Goal: Task Accomplishment & Management: Use online tool/utility

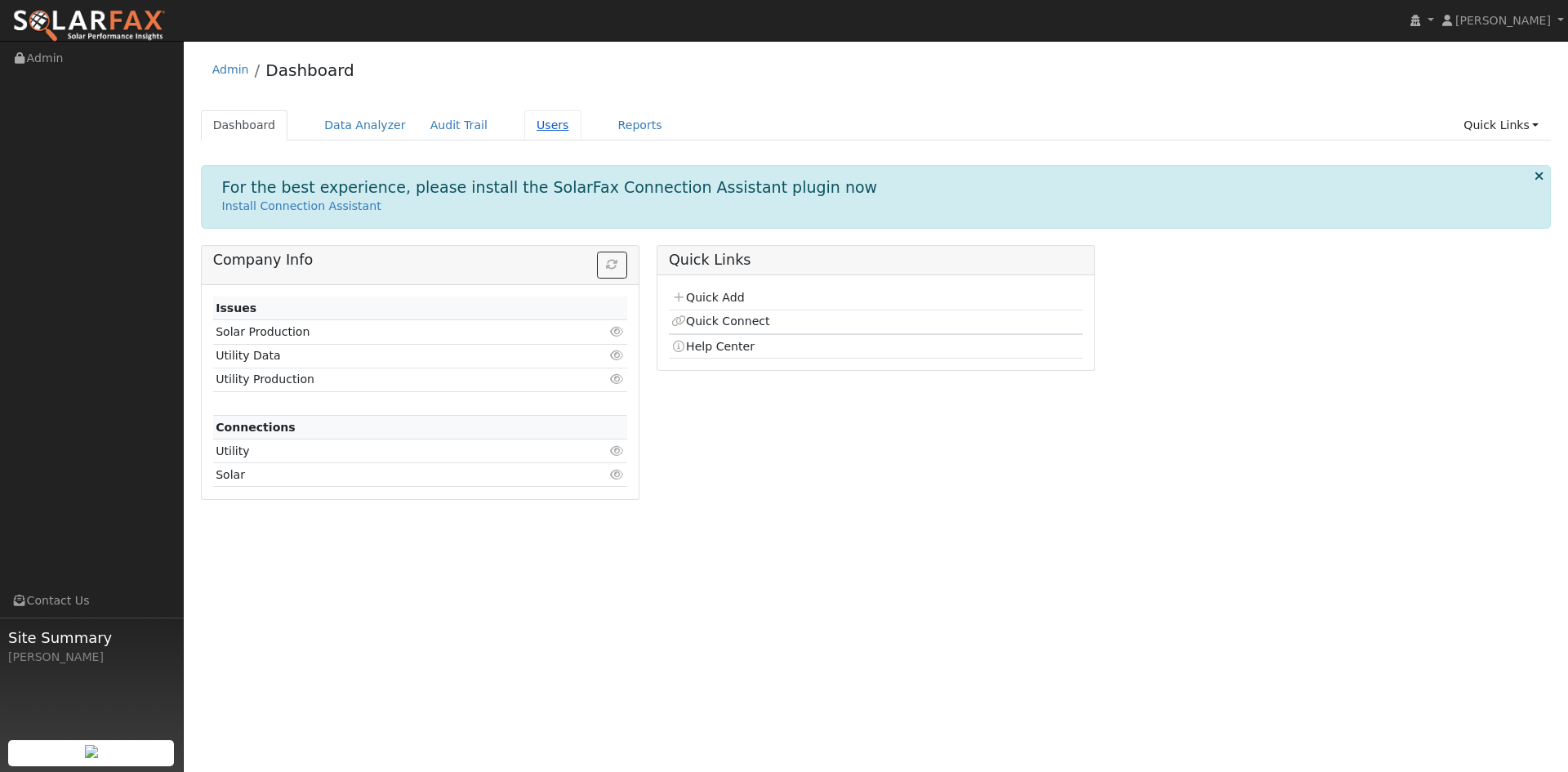
click at [533, 134] on link "Users" at bounding box center [553, 125] width 57 height 30
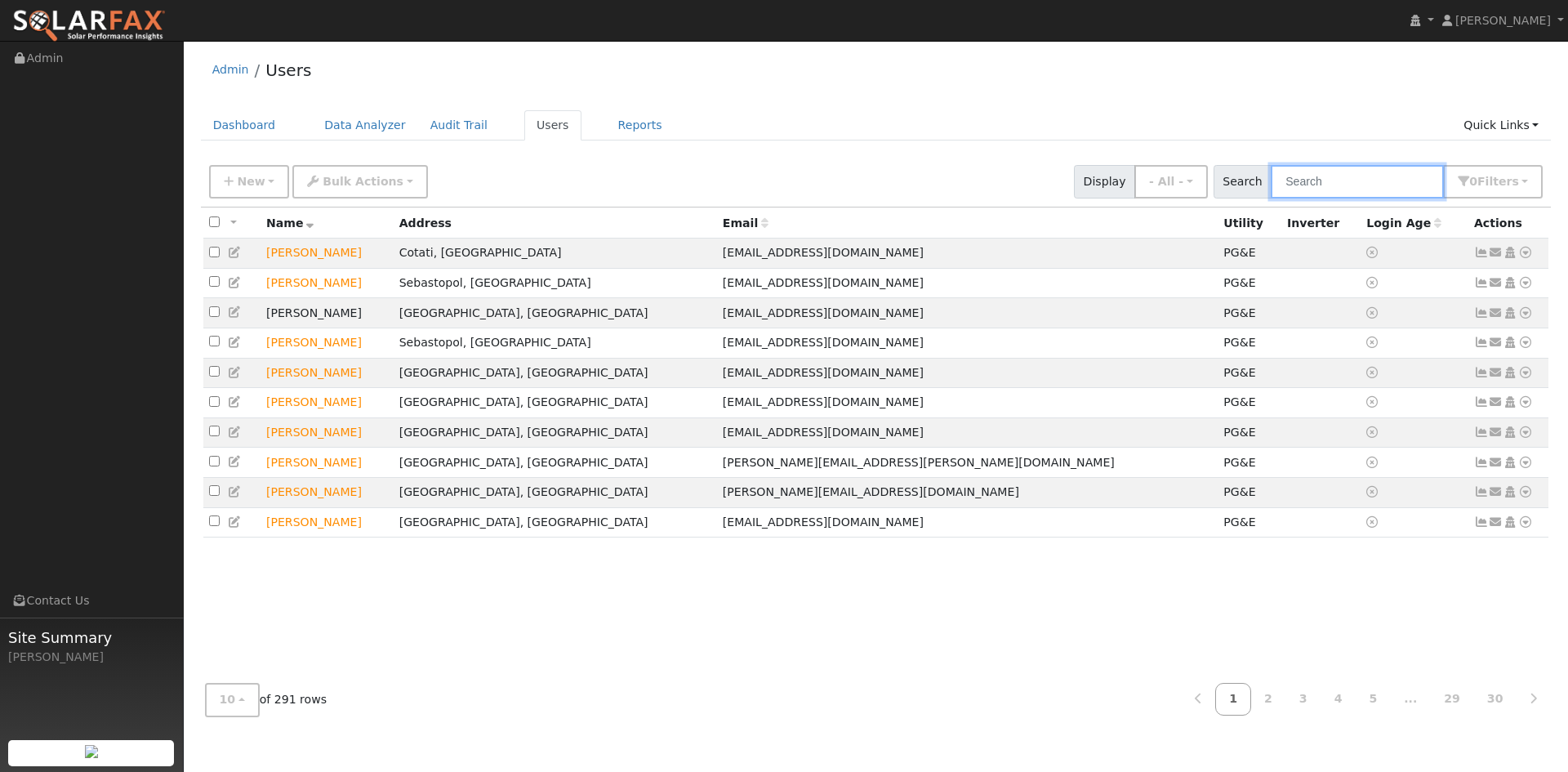
click at [1325, 170] on input "text" at bounding box center [1358, 182] width 174 height 33
type input "y"
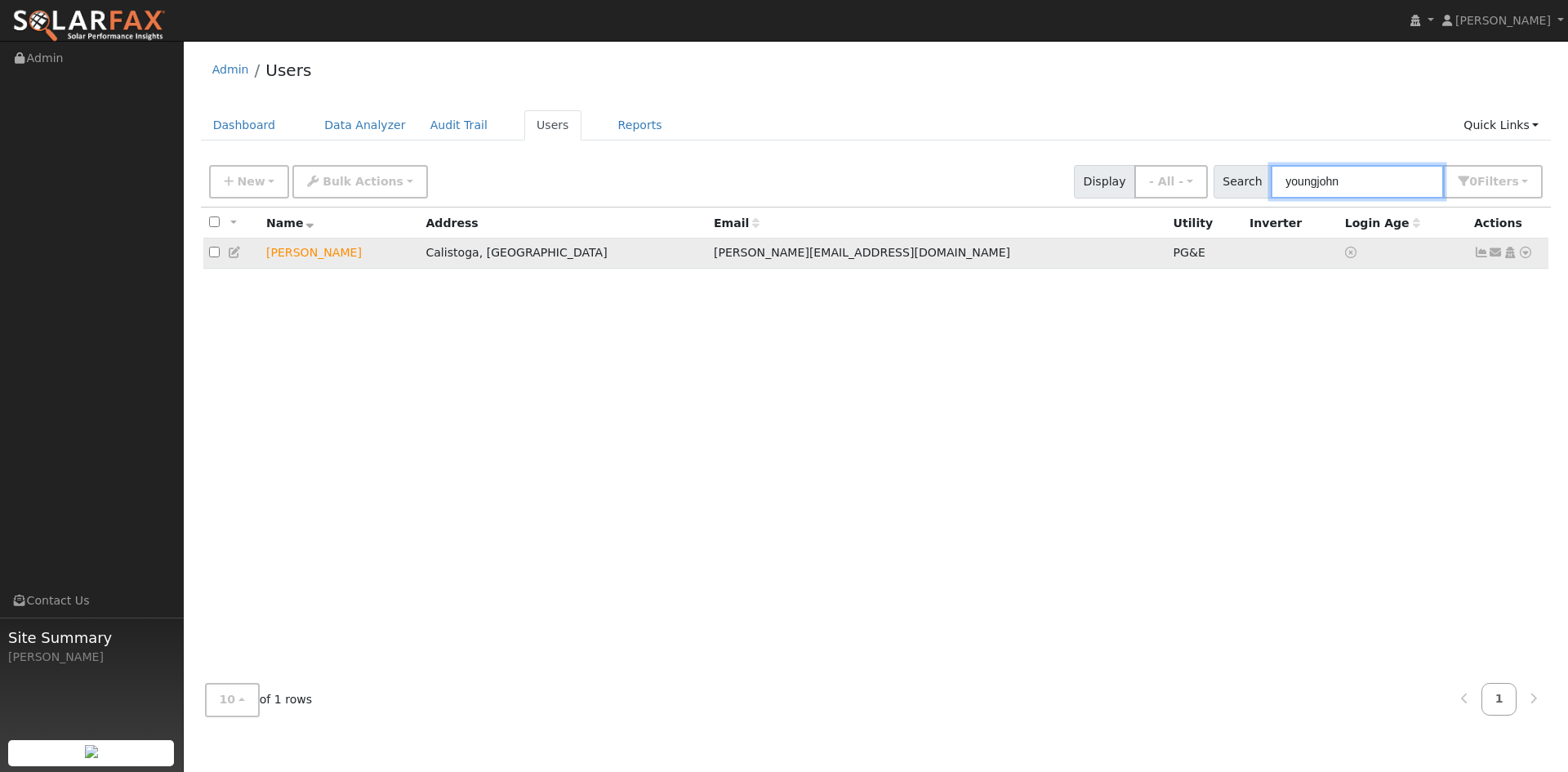
type input "youngjohn"
click at [1529, 254] on icon at bounding box center [1526, 252] width 15 height 11
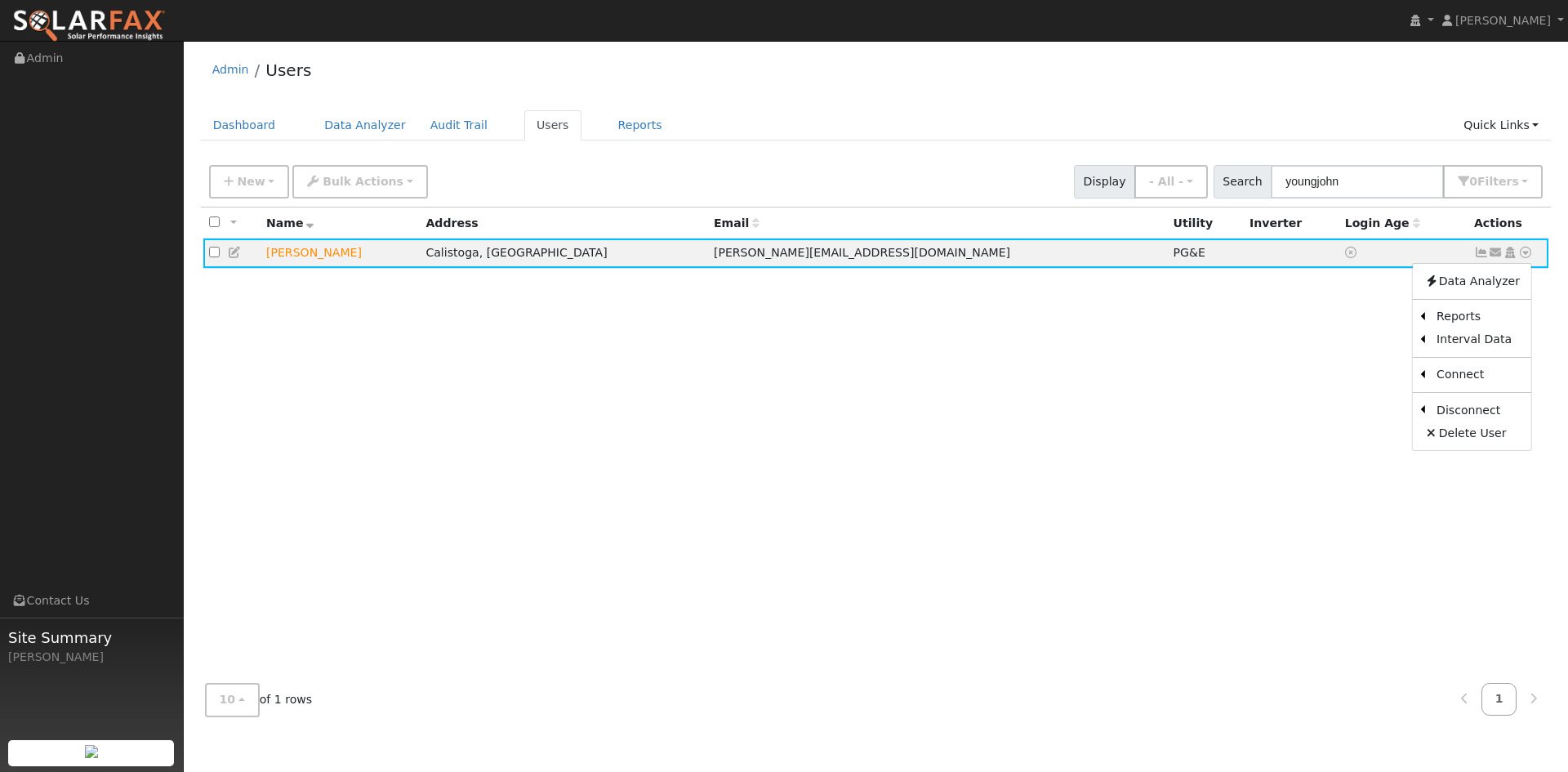
click at [0, 0] on link "Scenario" at bounding box center [0, 0] width 0 height 0
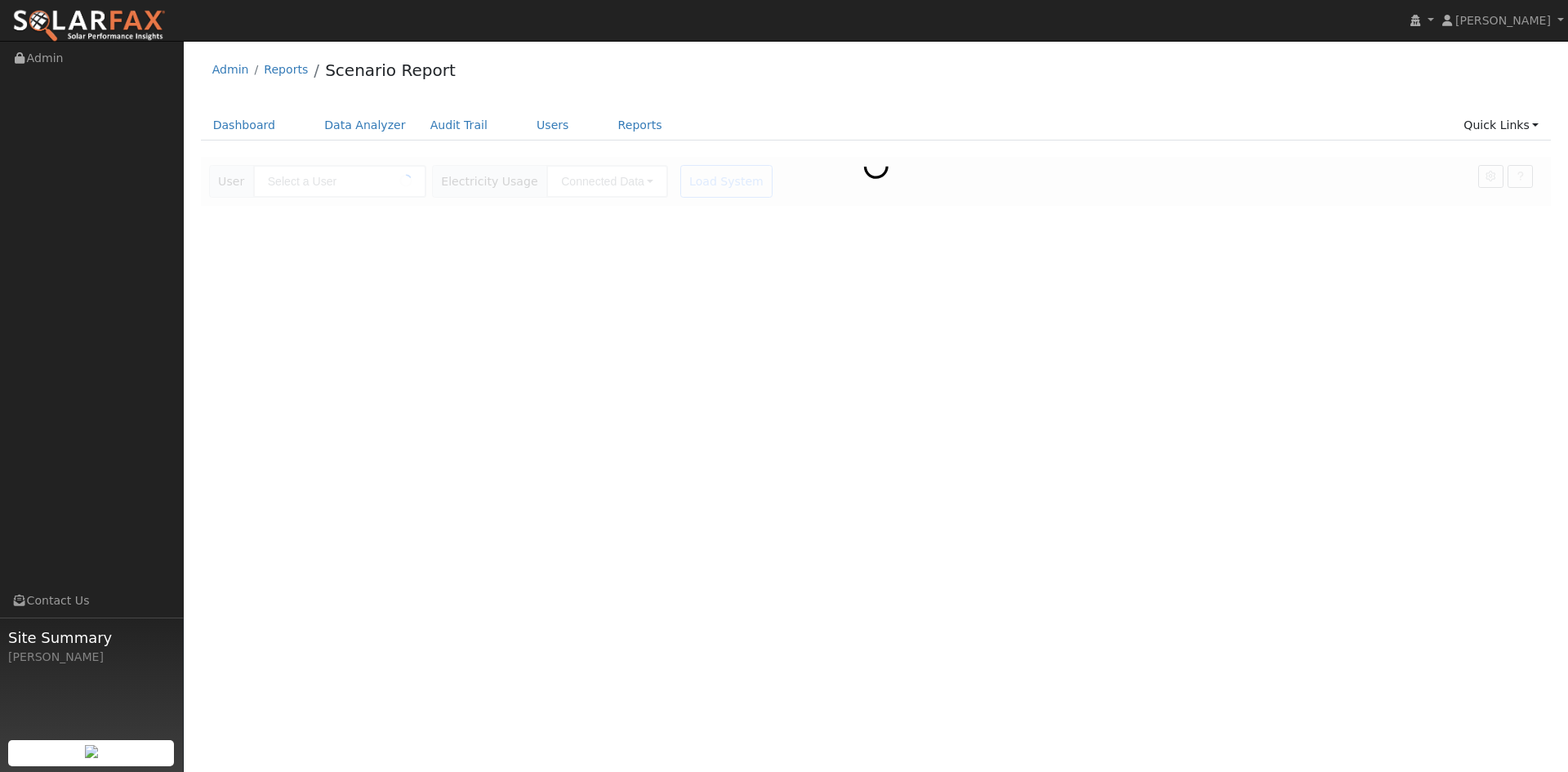
type input "[PERSON_NAME]"
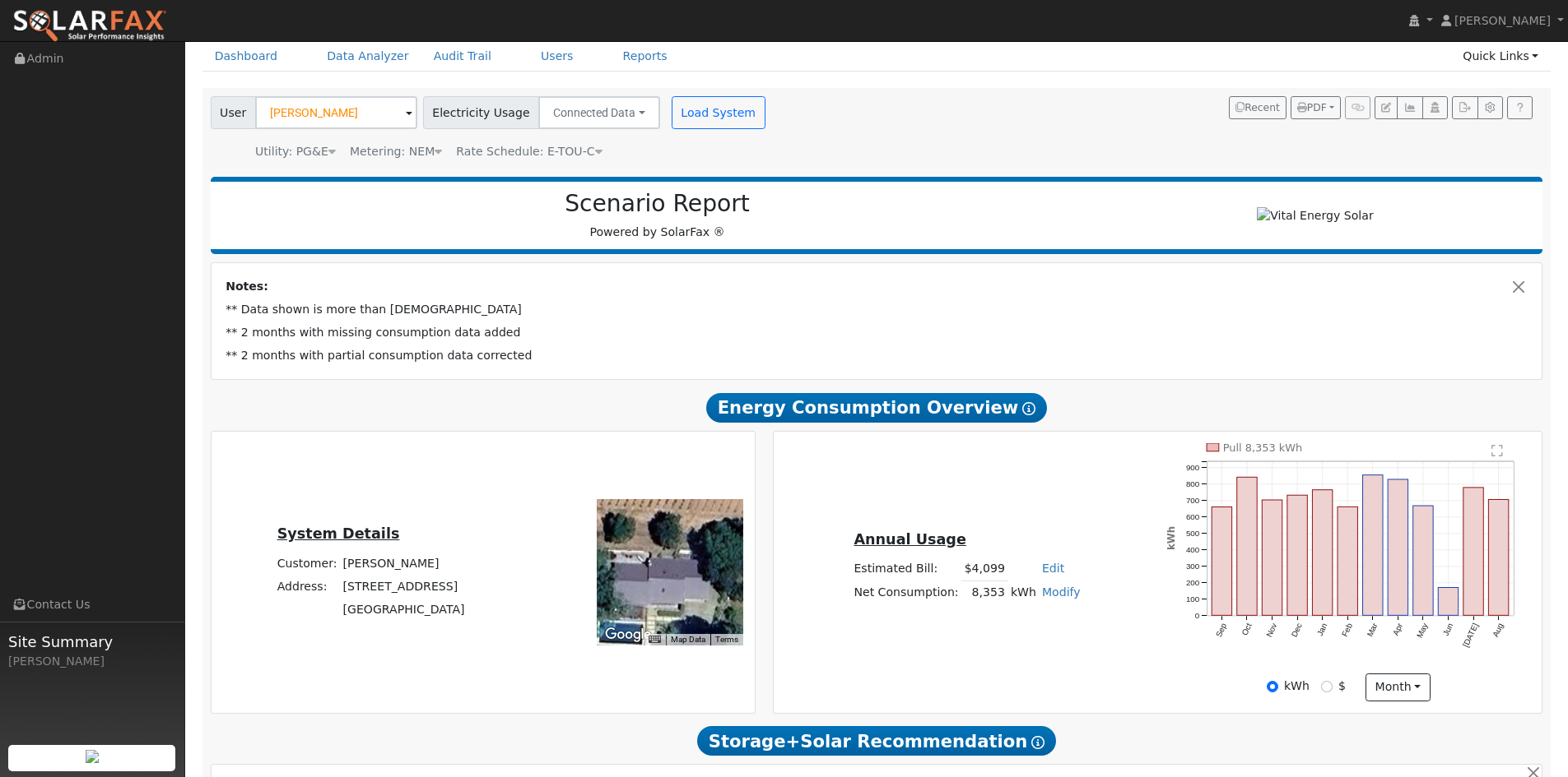
scroll to position [165, 0]
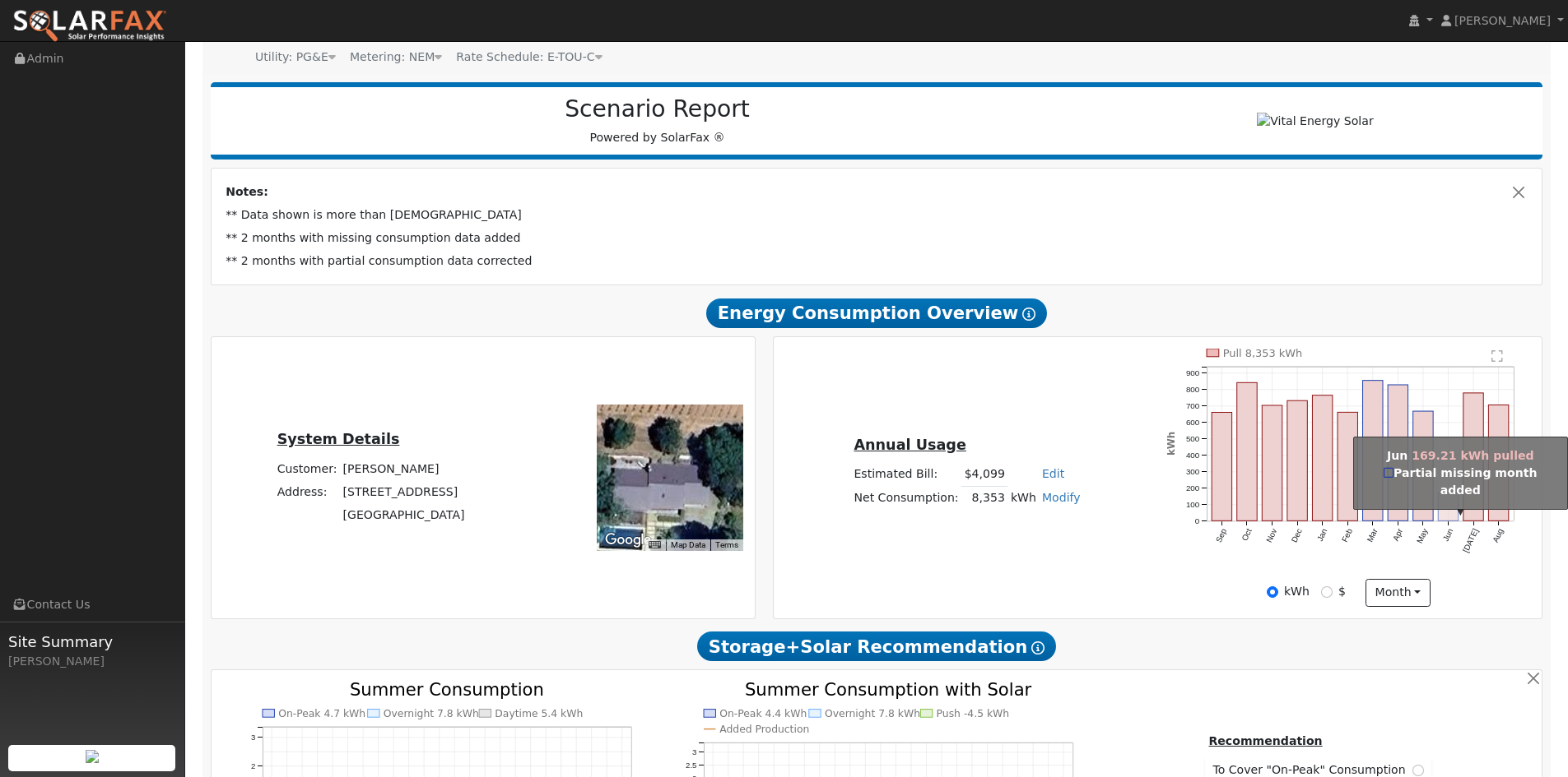
click at [1444, 511] on rect "onclick=""" at bounding box center [1448, 507] width 20 height 28
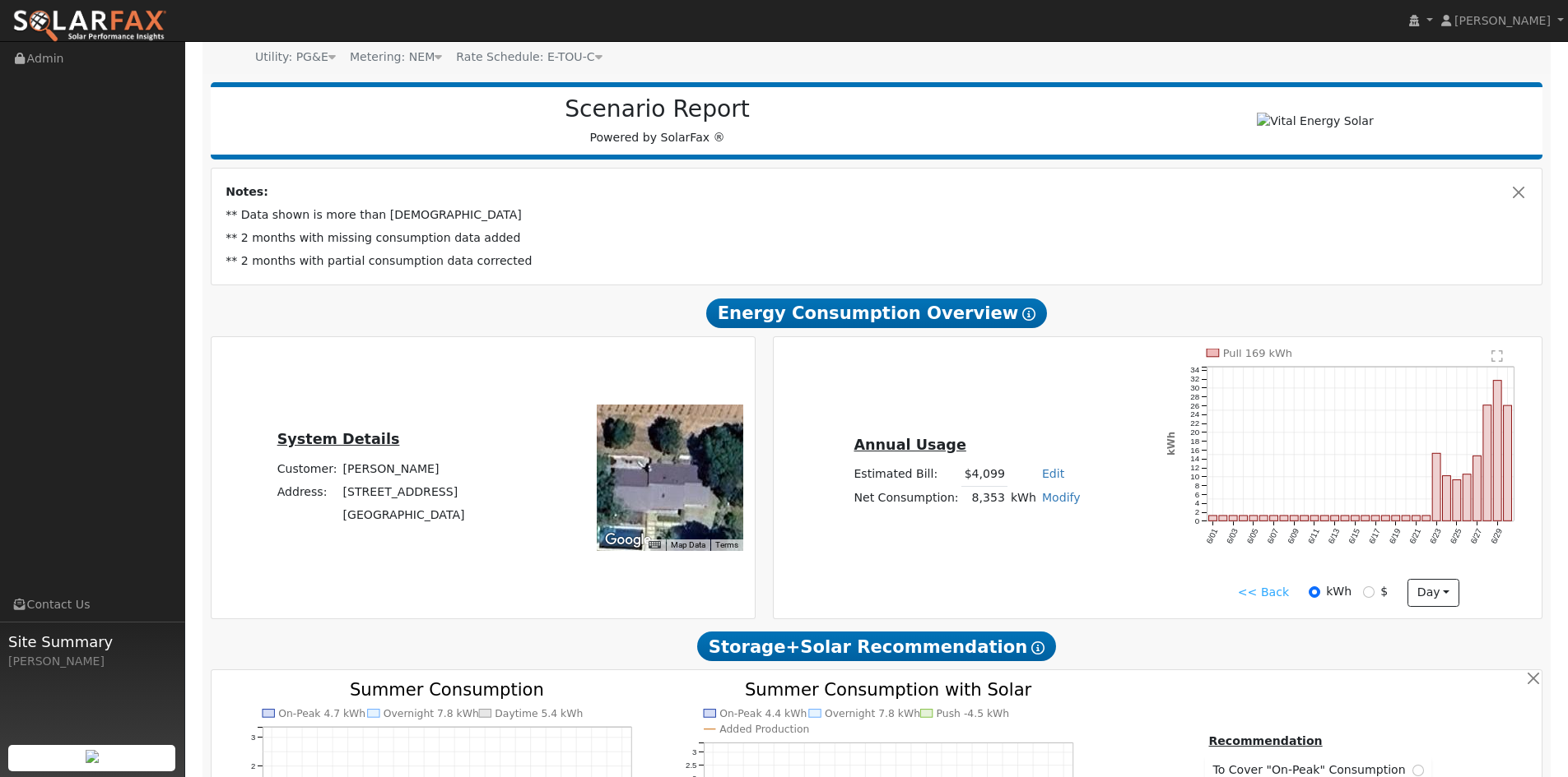
click at [1270, 601] on link "<< Back" at bounding box center [1263, 592] width 51 height 18
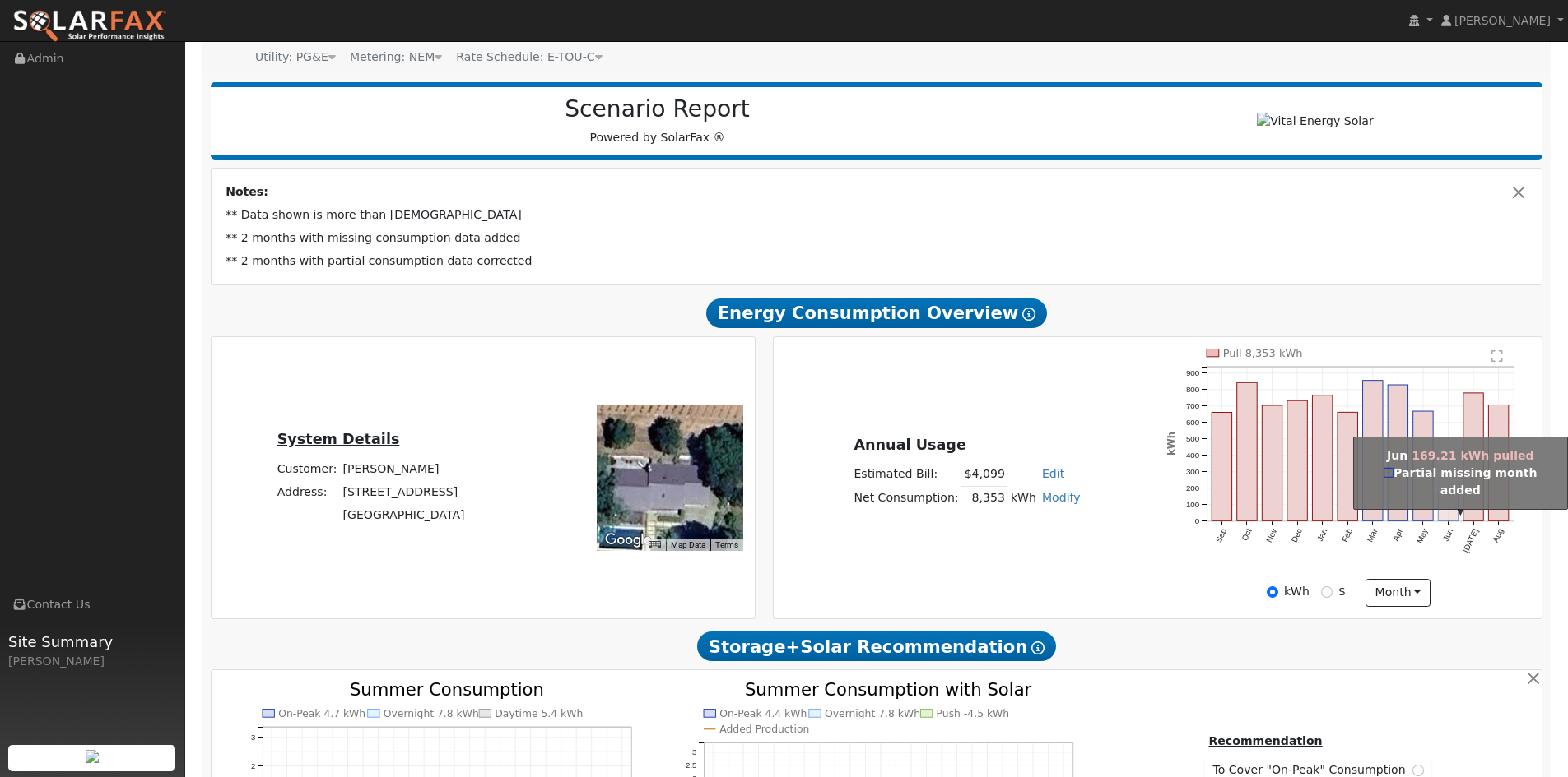
click at [1442, 520] on rect "onclick=""" at bounding box center [1448, 507] width 20 height 28
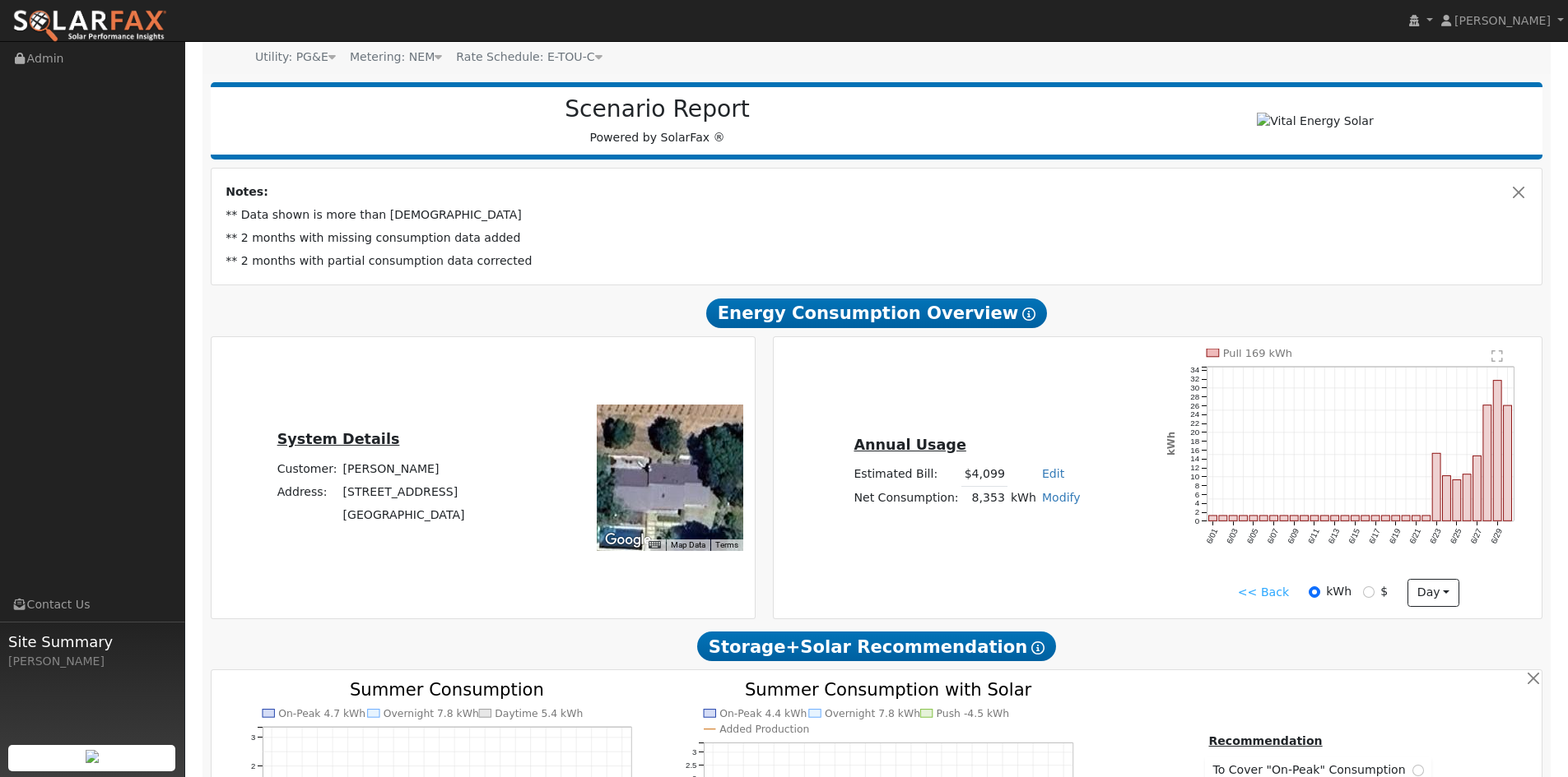
click at [1291, 598] on div "<< Back kWh $ day Hour Day Month" at bounding box center [1349, 593] width 381 height 28
click at [1280, 601] on link "<< Back" at bounding box center [1263, 592] width 51 height 18
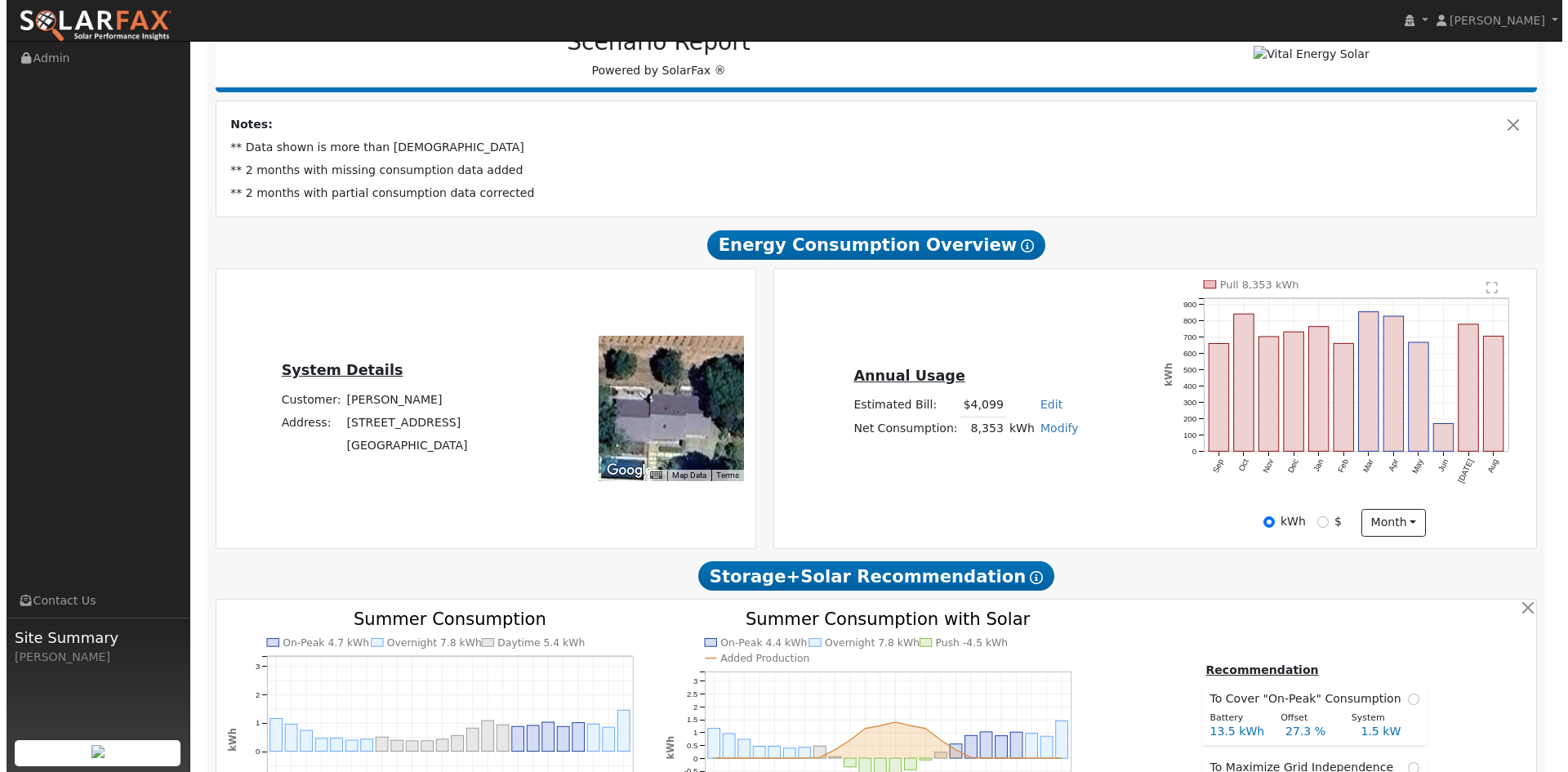
scroll to position [0, 0]
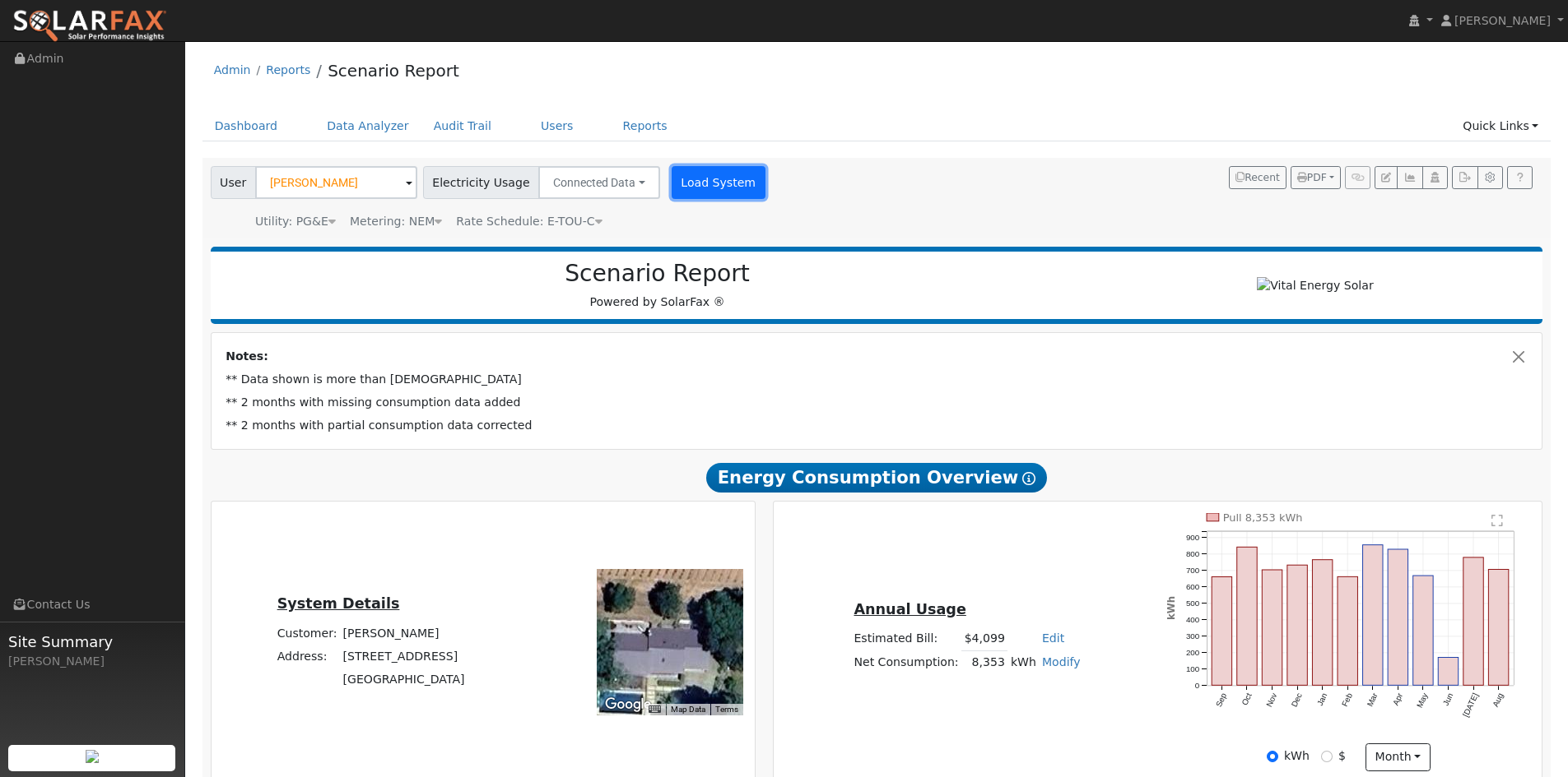
click at [709, 191] on button "Load System" at bounding box center [718, 182] width 94 height 33
click at [611, 130] on link "Reports" at bounding box center [645, 125] width 69 height 31
click at [1461, 176] on icon "button" at bounding box center [1464, 178] width 12 height 10
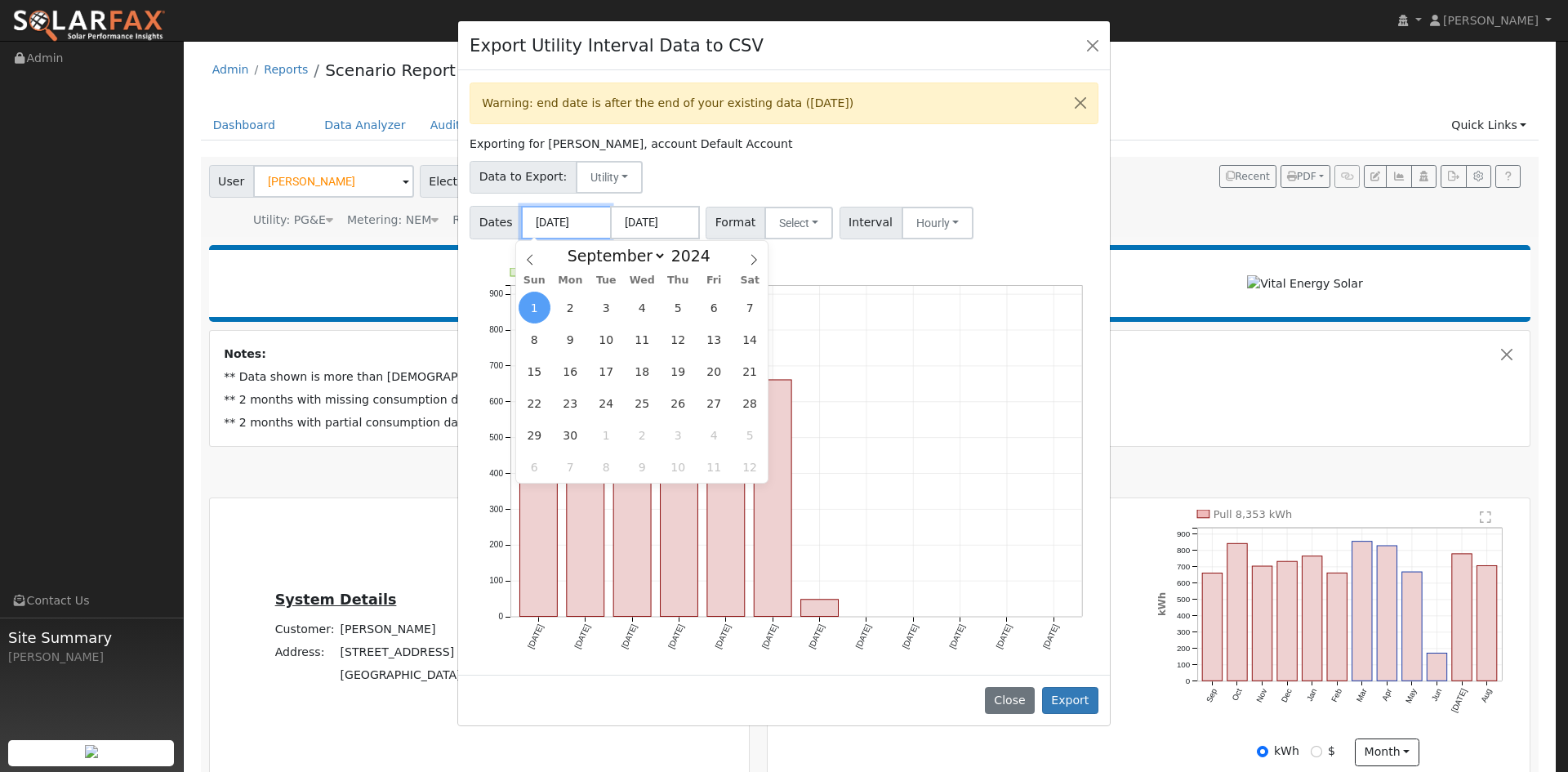
click at [597, 223] on input "[DATE]" at bounding box center [566, 223] width 90 height 33
click at [755, 261] on icon at bounding box center [754, 259] width 11 height 11
click at [754, 259] on icon at bounding box center [754, 259] width 11 height 11
click at [533, 259] on icon at bounding box center [530, 259] width 11 height 11
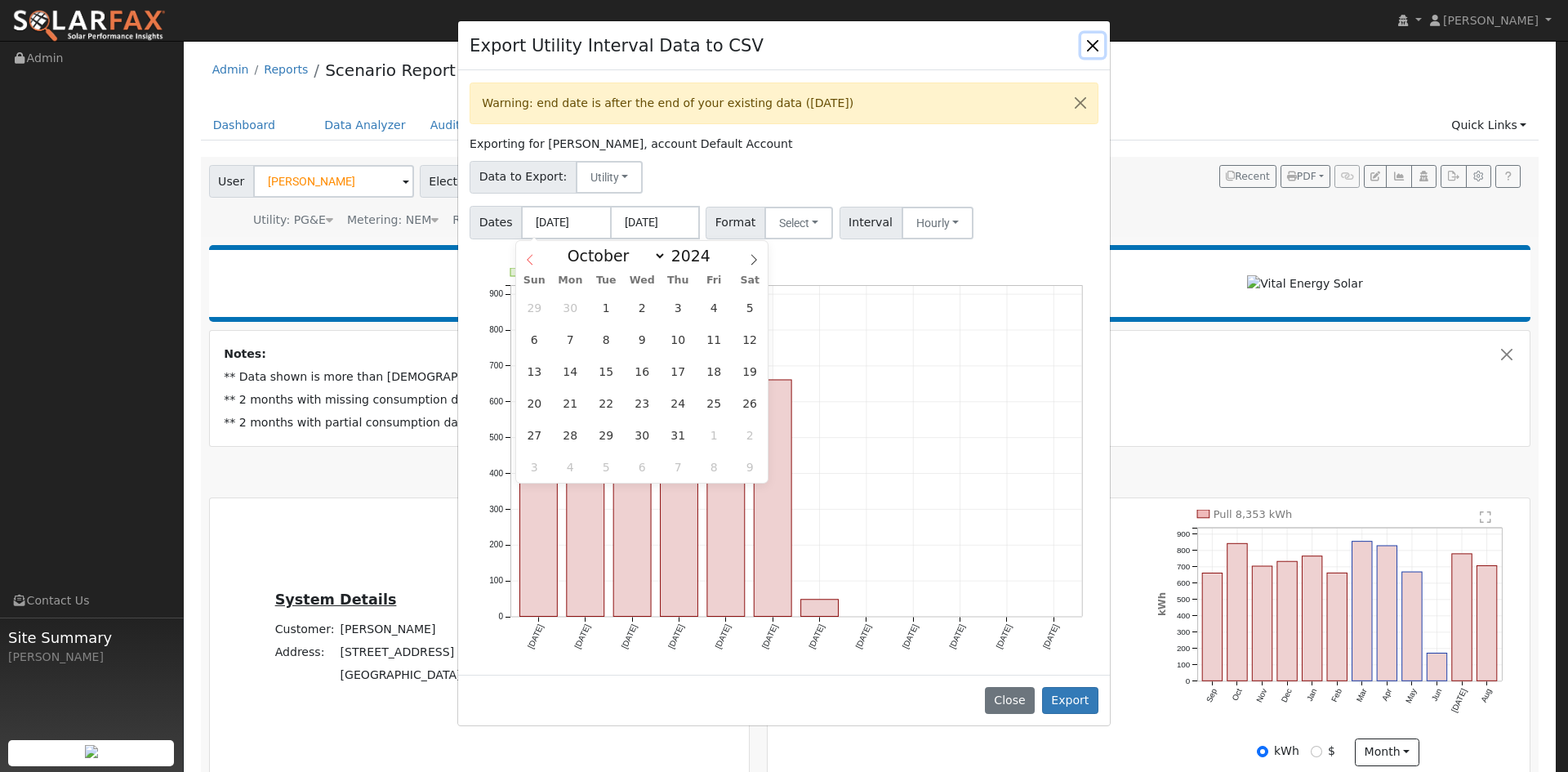
select select "8"
click at [529, 307] on span "1" at bounding box center [534, 308] width 32 height 32
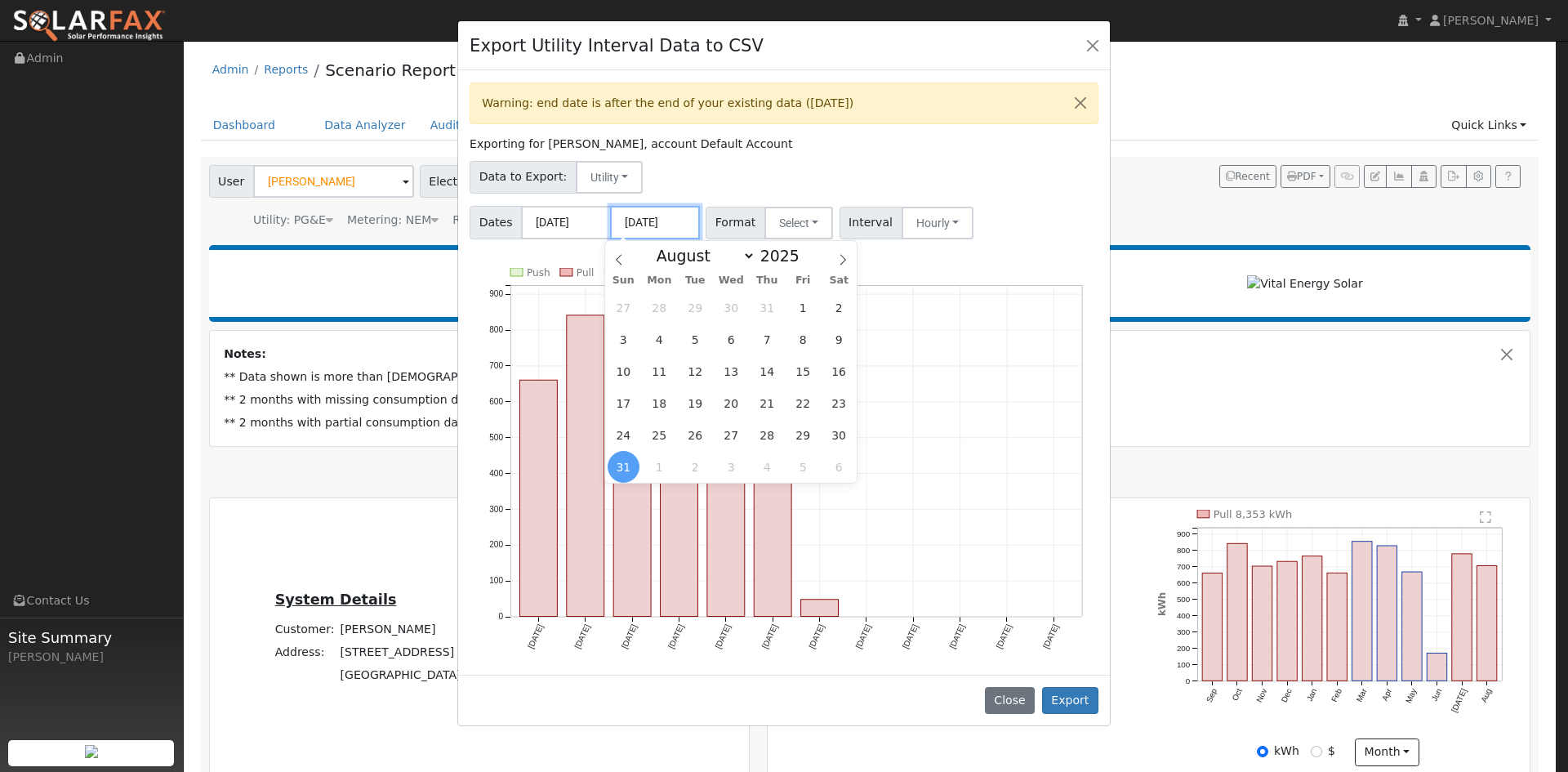
click at [687, 224] on input "[DATE]" at bounding box center [654, 223] width 90 height 33
click at [842, 264] on icon at bounding box center [844, 260] width 6 height 11
click at [624, 259] on icon at bounding box center [619, 259] width 11 height 11
click at [845, 261] on icon at bounding box center [843, 259] width 11 height 11
select select "8"
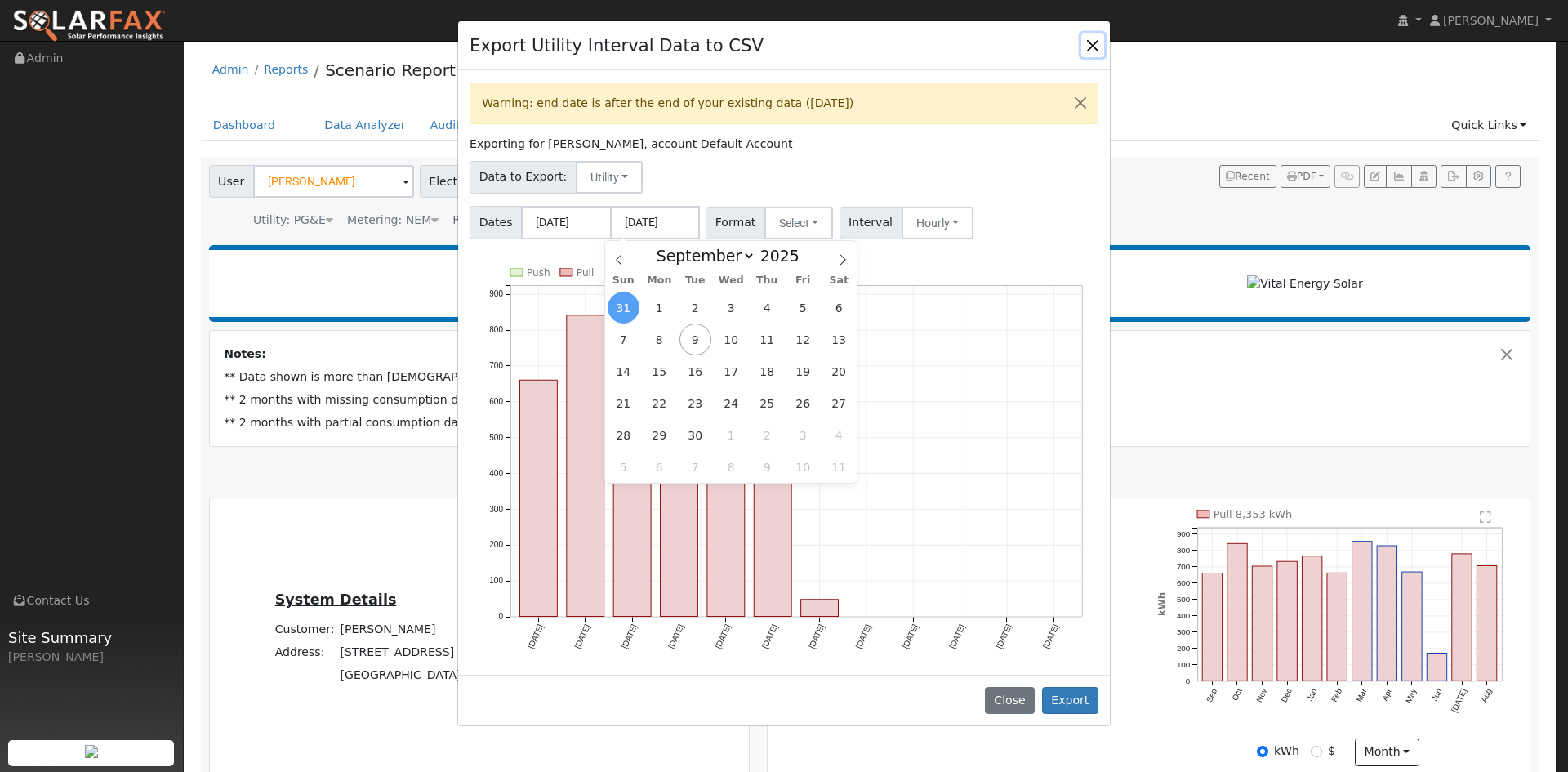
click at [626, 304] on span "31" at bounding box center [623, 308] width 32 height 32
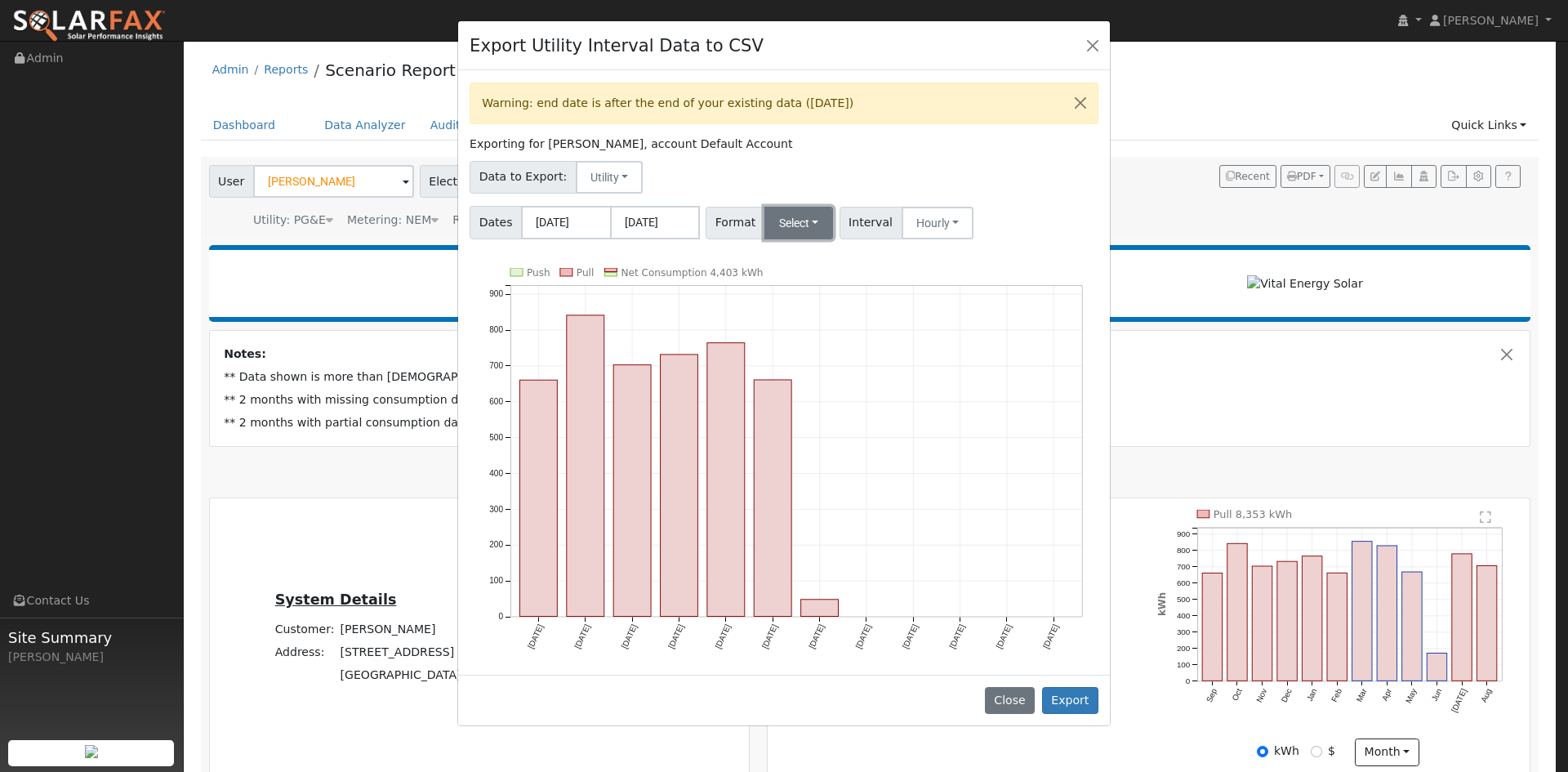
click at [800, 224] on button "Select" at bounding box center [798, 223] width 69 height 32
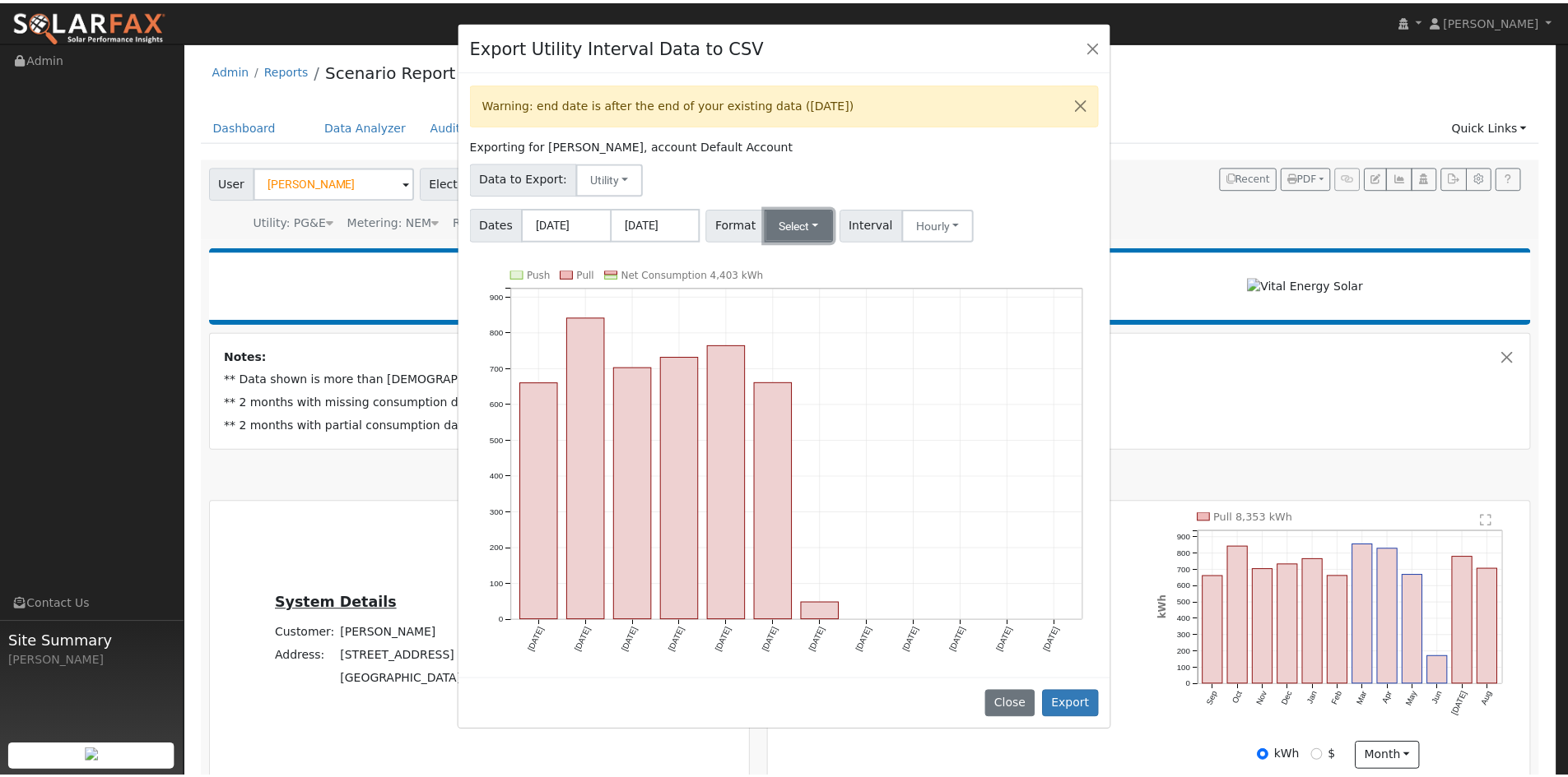
scroll to position [0, 0]
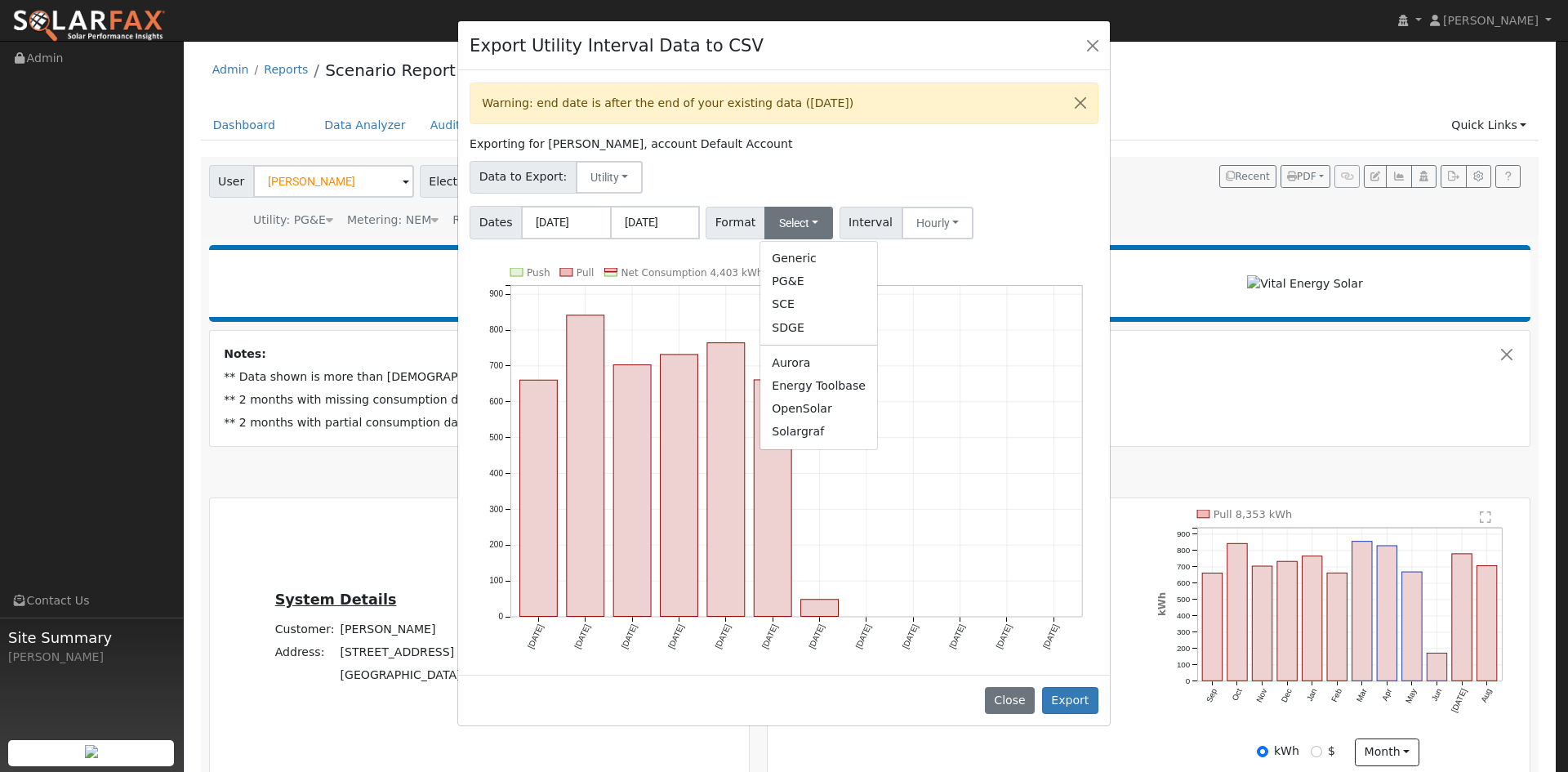
click at [820, 432] on link "Solargraf" at bounding box center [819, 432] width 117 height 23
click at [1104, 40] on div "Export Utility Interval Data to CSV" at bounding box center [784, 46] width 652 height 50
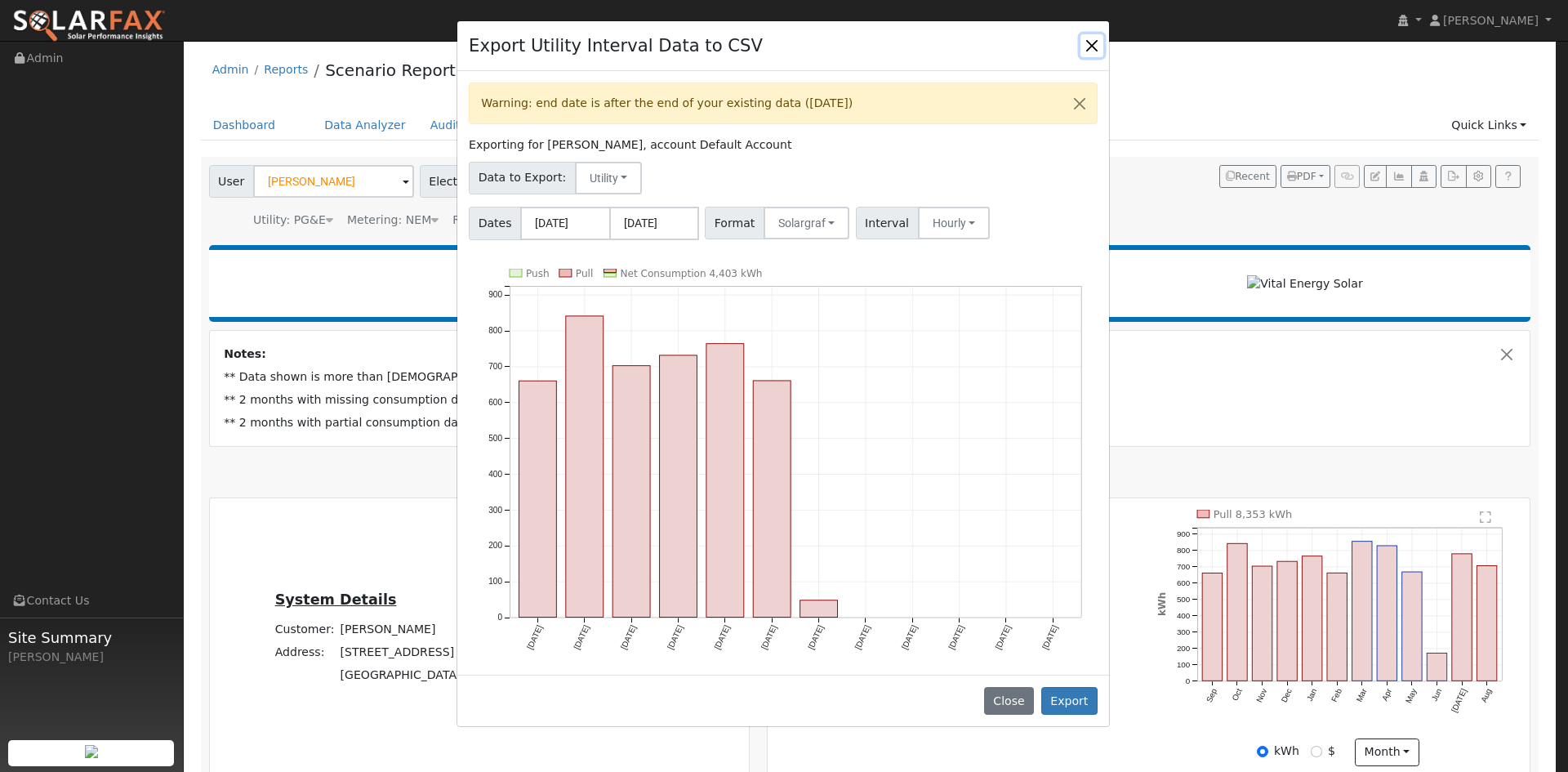
click at [1090, 38] on button "Close" at bounding box center [1092, 45] width 23 height 23
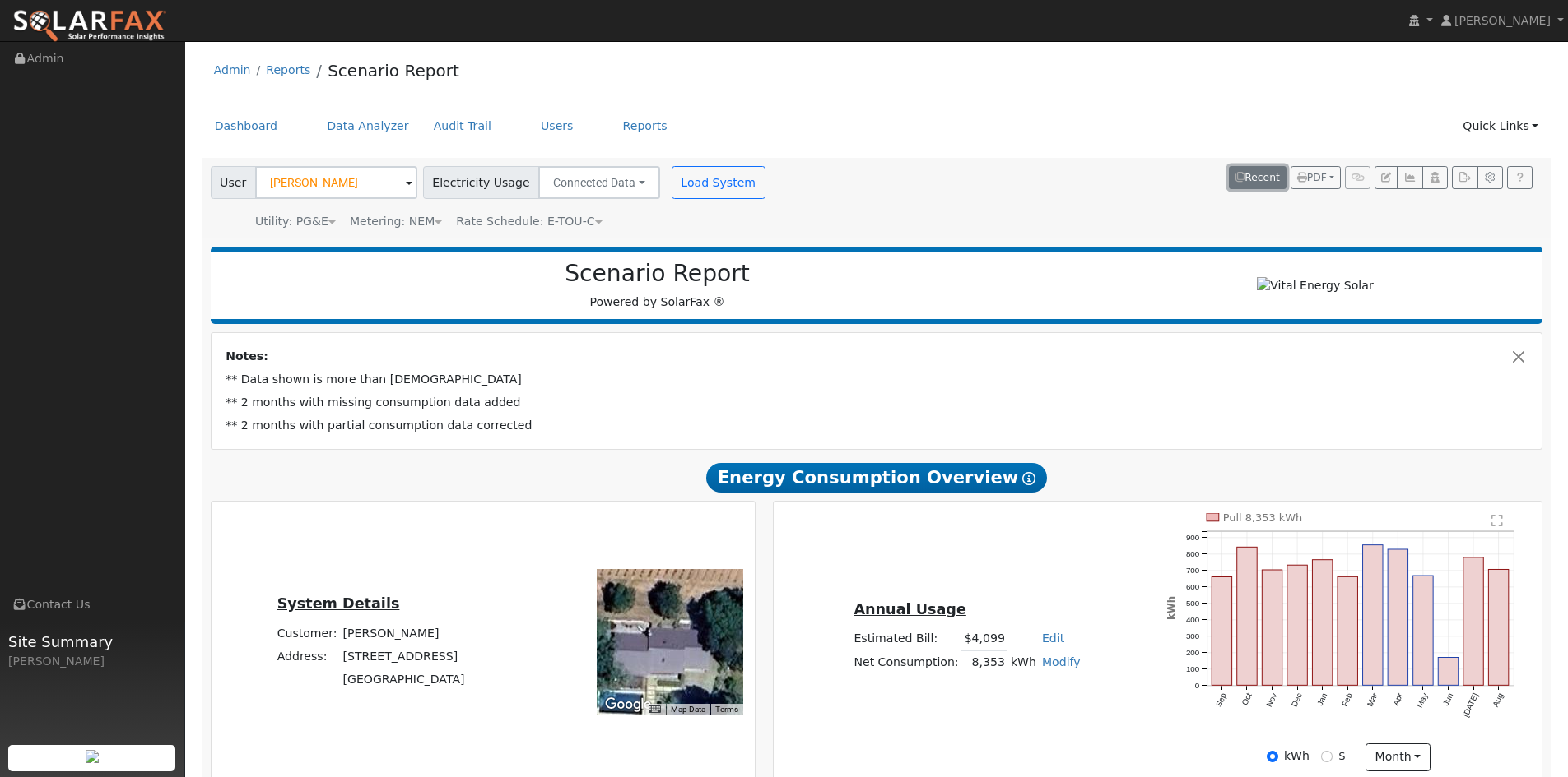
click at [1270, 180] on button "Recent" at bounding box center [1257, 178] width 58 height 23
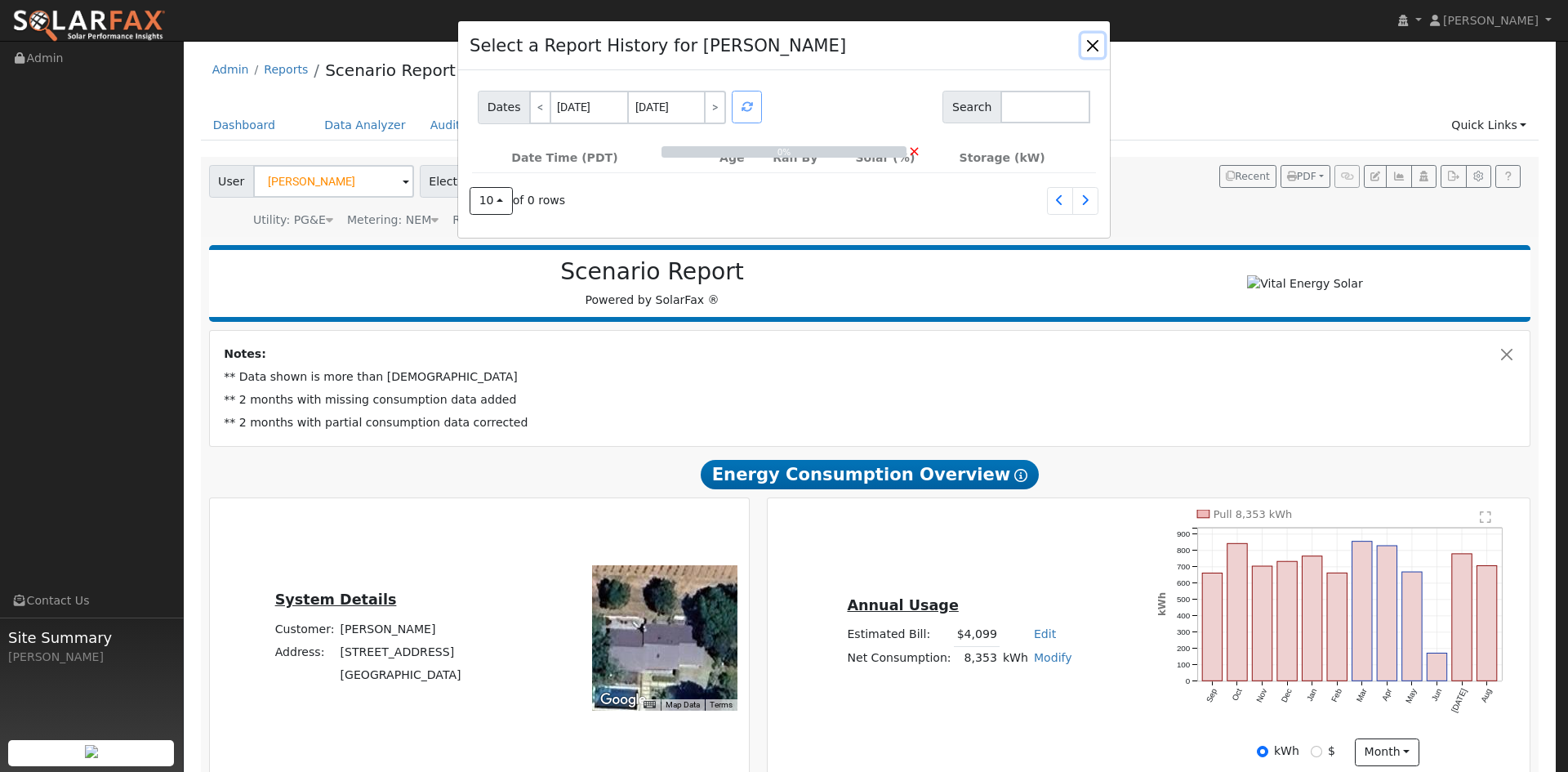
drag, startPoint x: 1089, startPoint y: 42, endPoint x: 1133, endPoint y: 60, distance: 47.5
click at [1089, 43] on button "button" at bounding box center [1093, 44] width 23 height 23
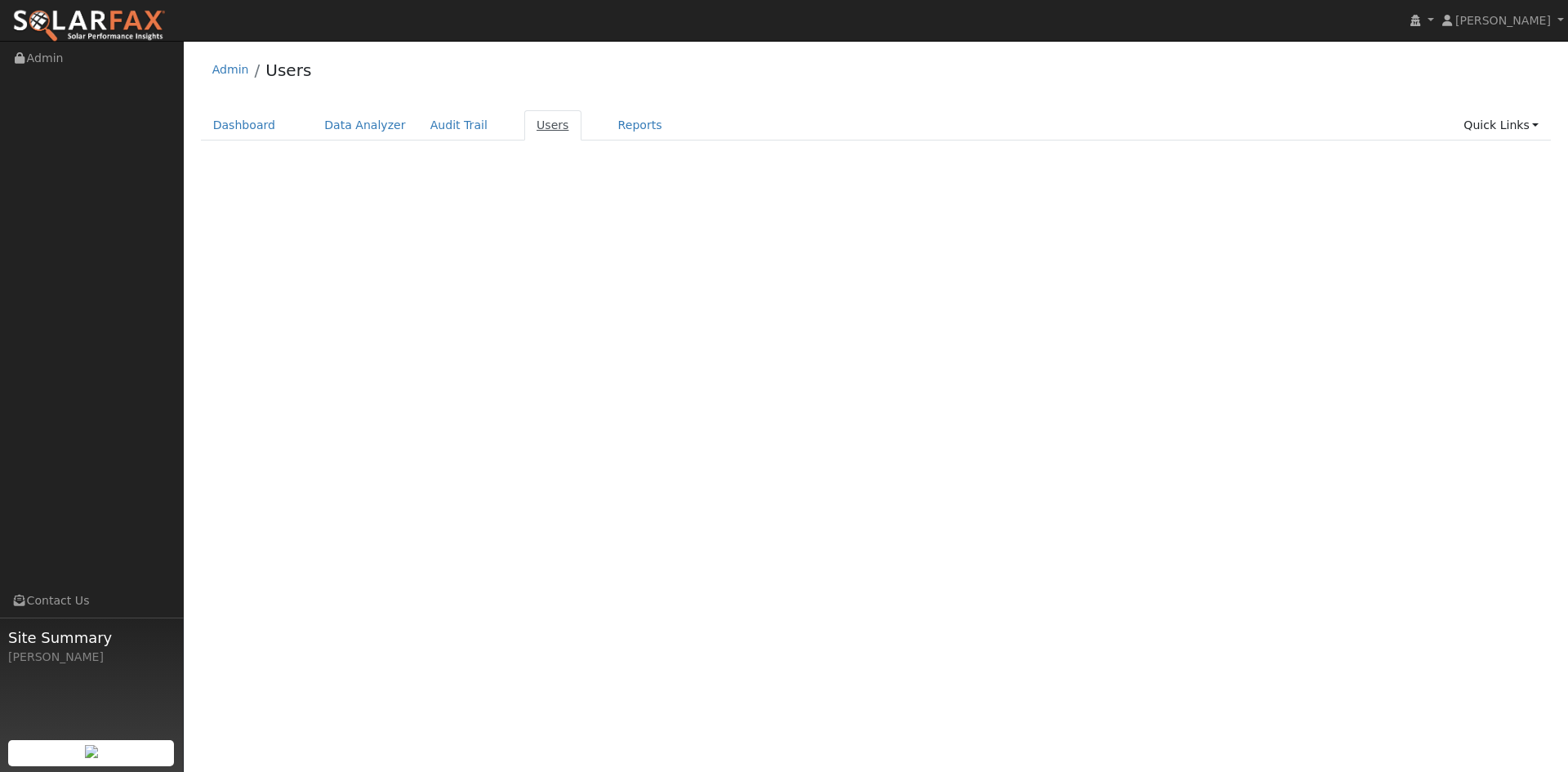
click at [531, 118] on link "Users" at bounding box center [553, 125] width 57 height 30
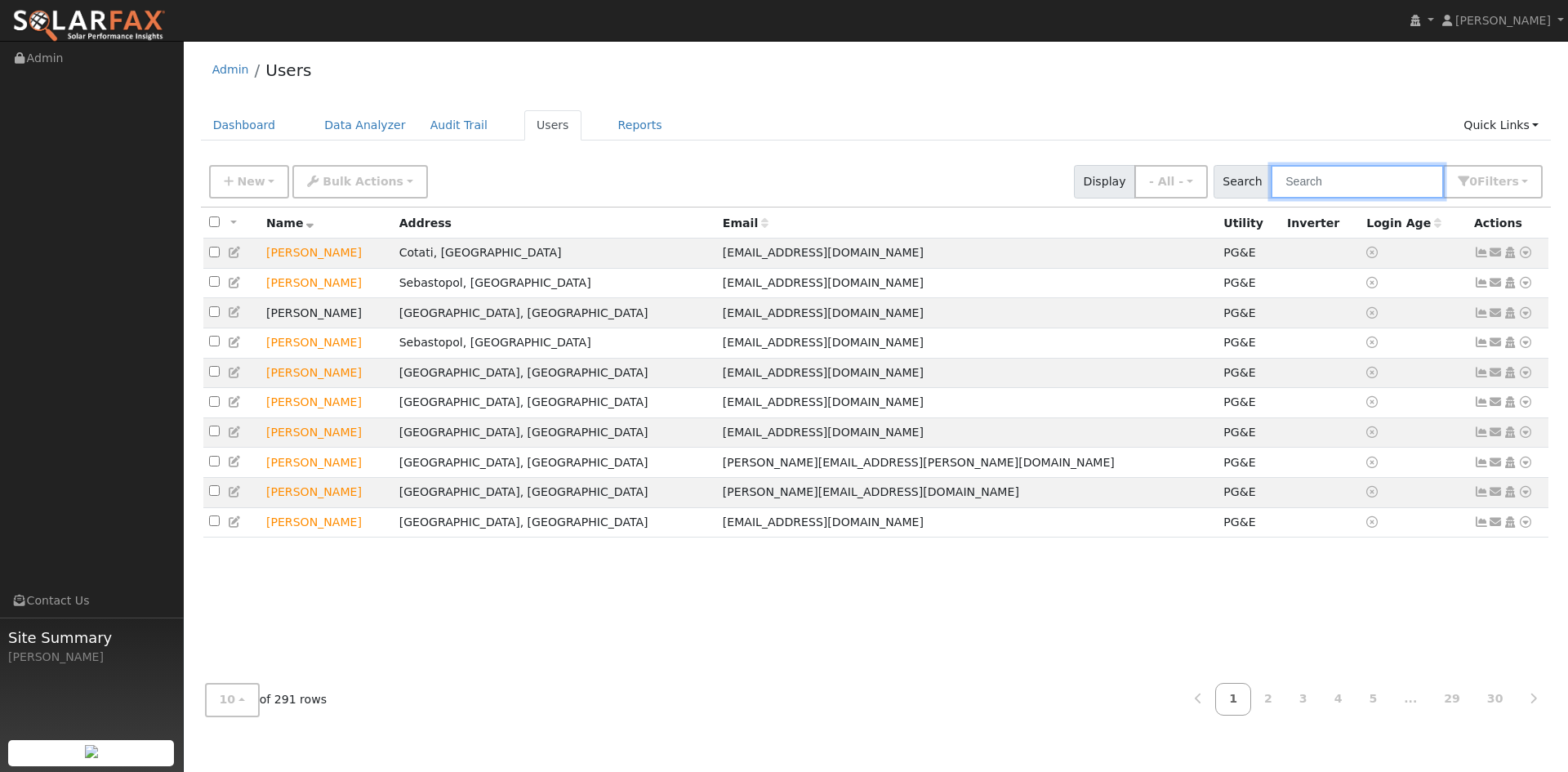
click at [1389, 188] on input "text" at bounding box center [1358, 182] width 174 height 33
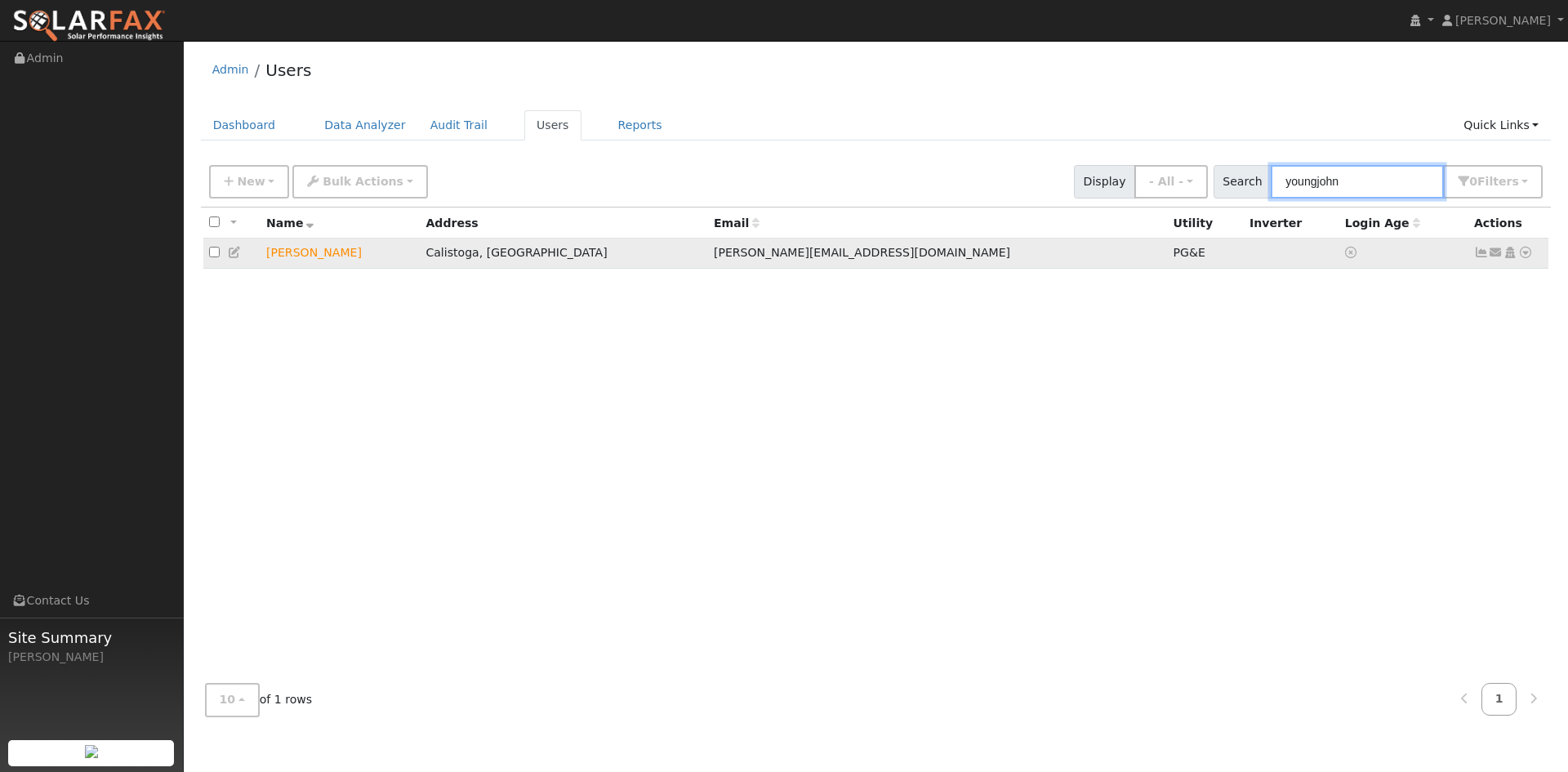
type input "youngjohn"
click at [1522, 259] on icon at bounding box center [1526, 252] width 15 height 11
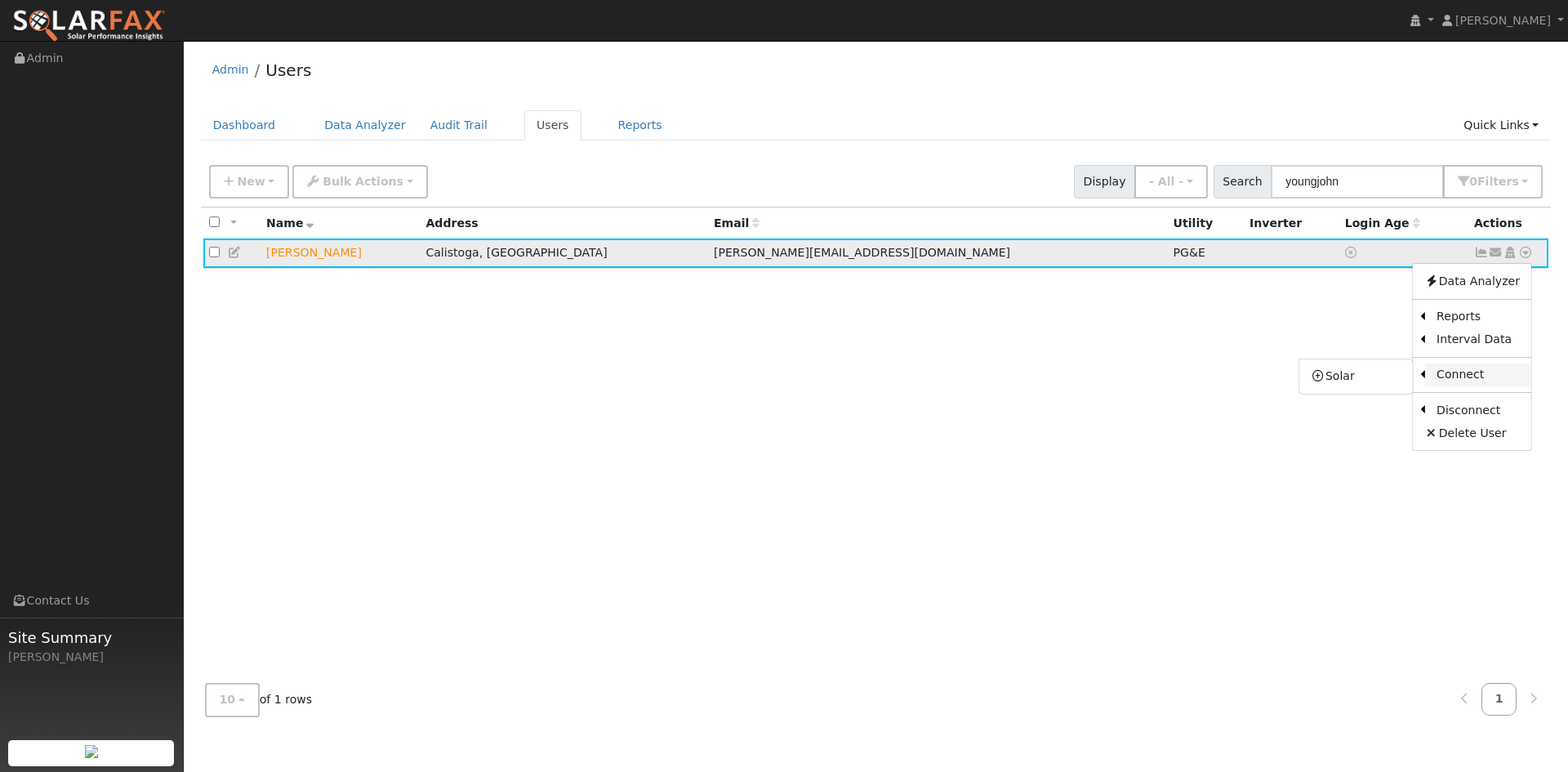
click at [1474, 380] on link "Connect" at bounding box center [1478, 375] width 106 height 23
click at [1527, 253] on icon at bounding box center [1526, 252] width 15 height 11
click at [0, 0] on link "Solar" at bounding box center [0, 0] width 0 height 0
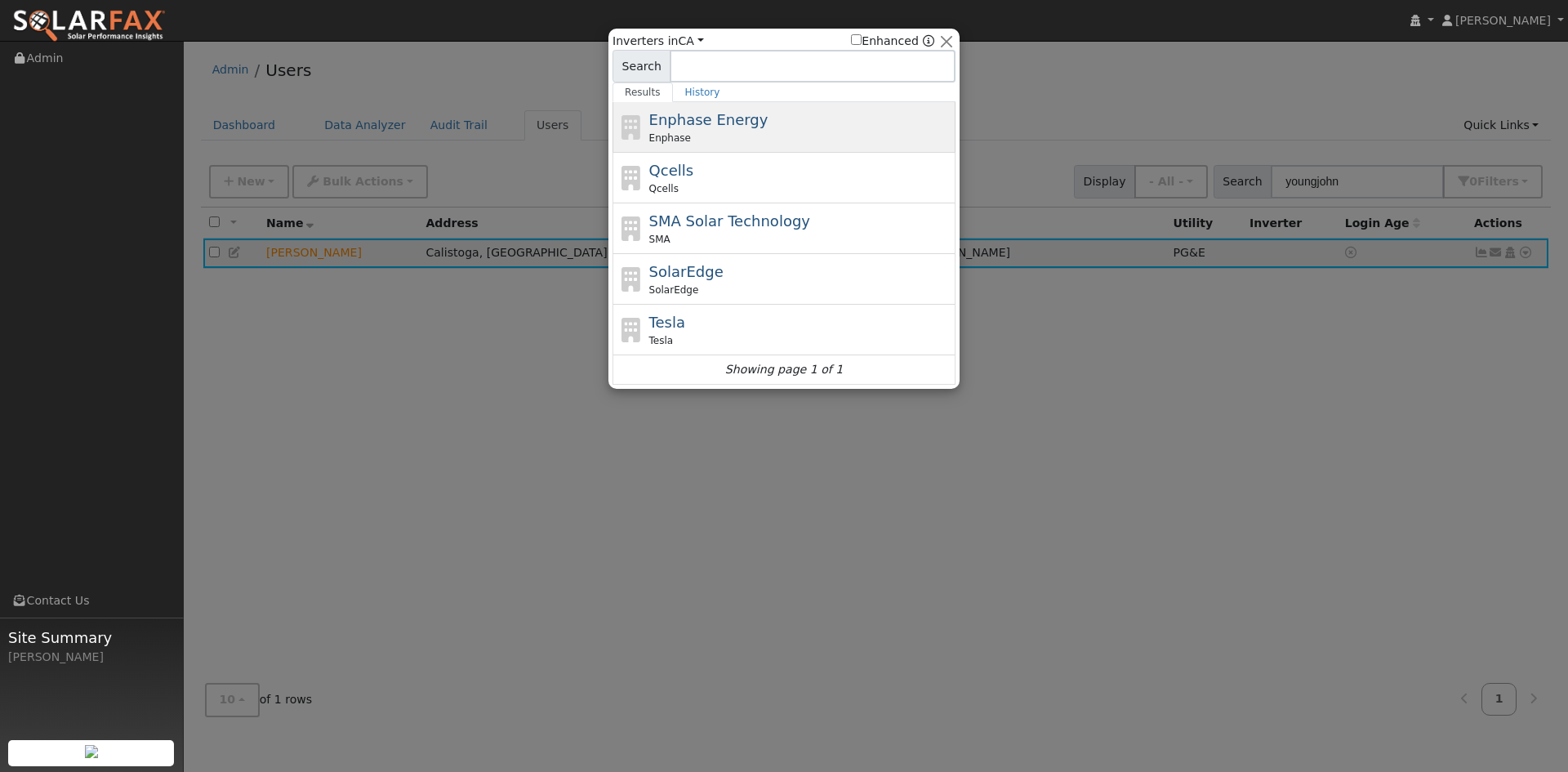
click at [783, 133] on div "Enphase" at bounding box center [801, 139] width 303 height 15
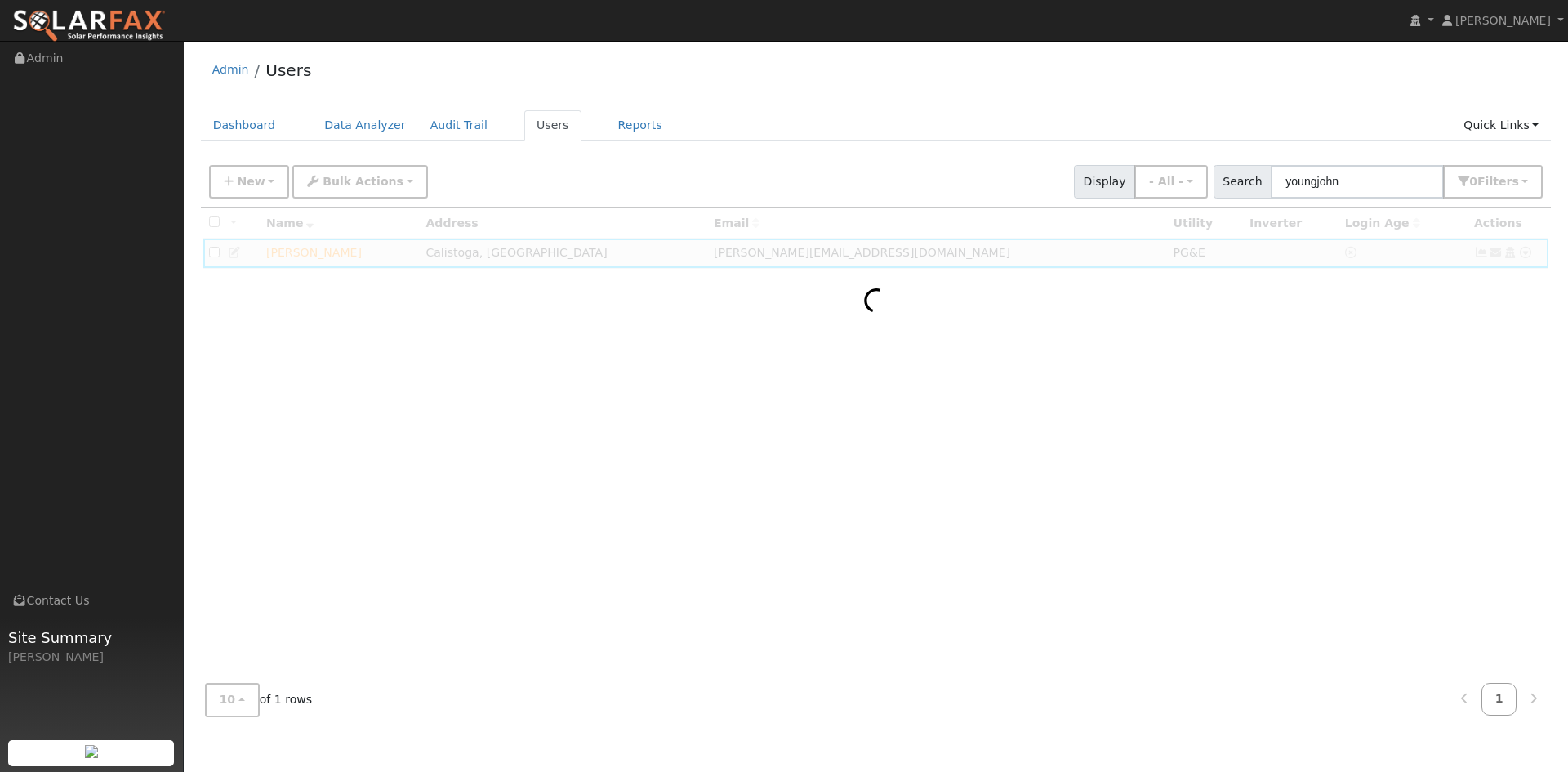
click at [1325, 425] on div at bounding box center [877, 440] width 1351 height 464
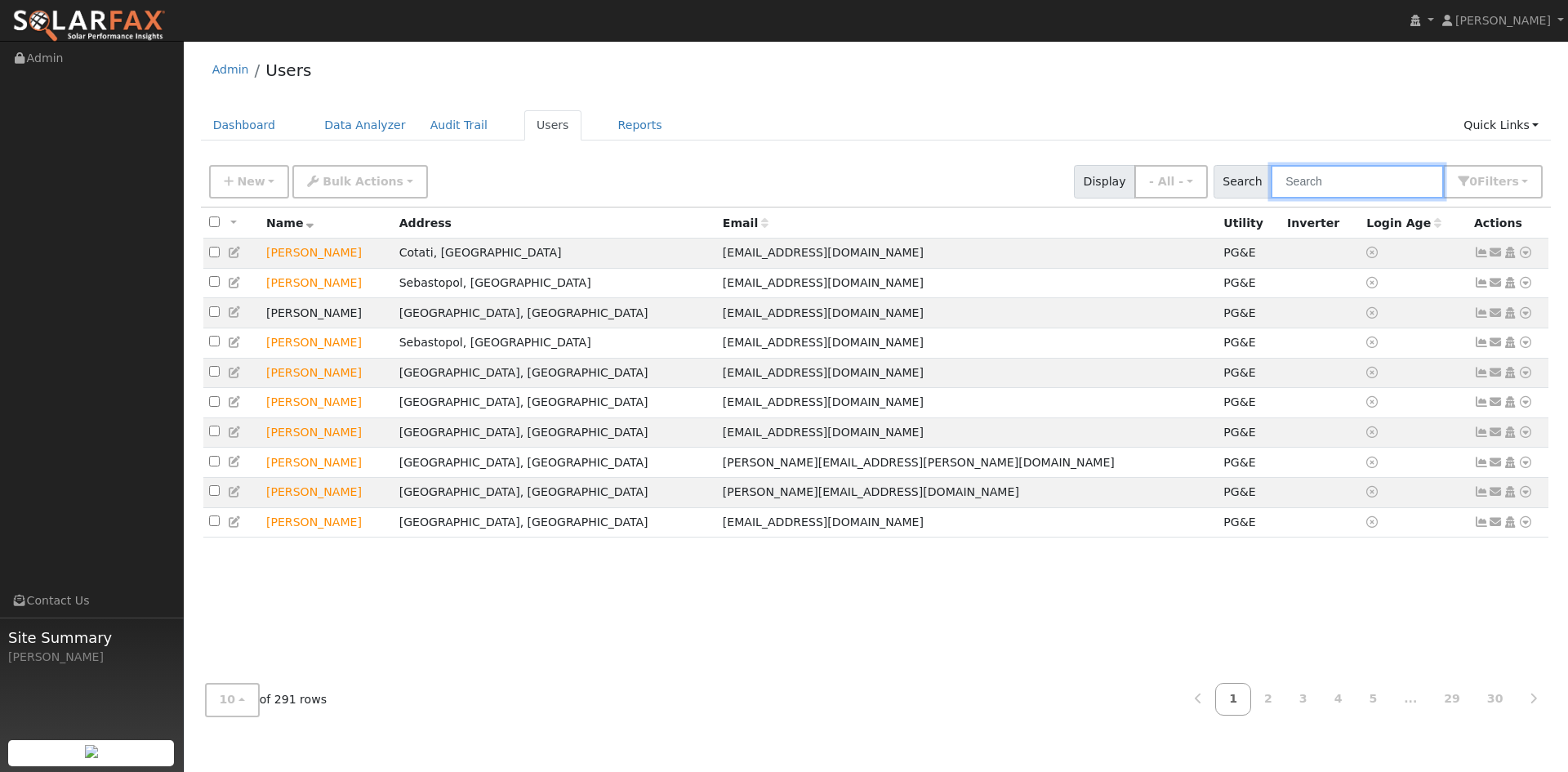
click at [1365, 171] on input "text" at bounding box center [1358, 182] width 174 height 33
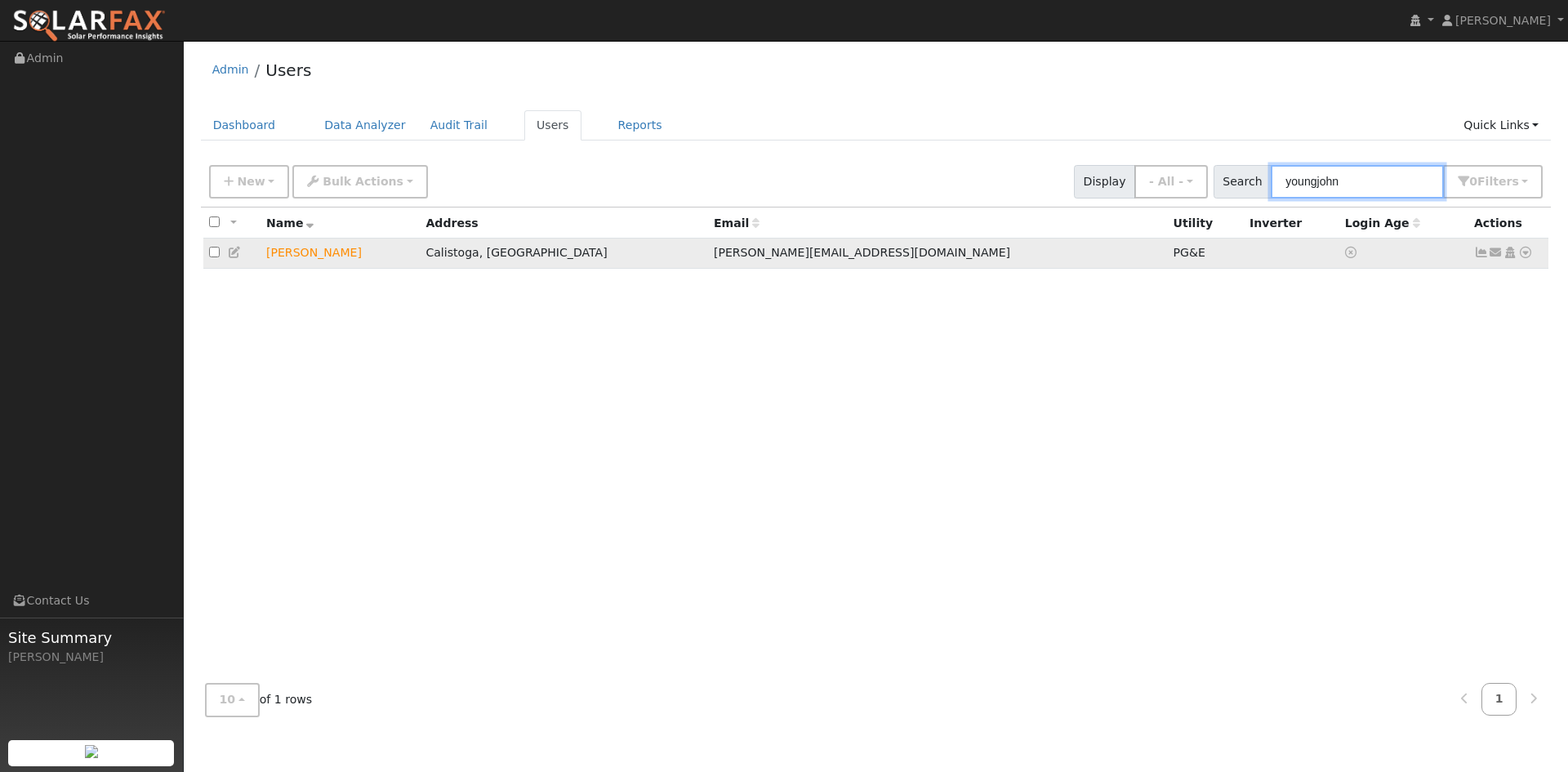
type input "youngjohn"
click at [1526, 255] on icon at bounding box center [1526, 252] width 15 height 11
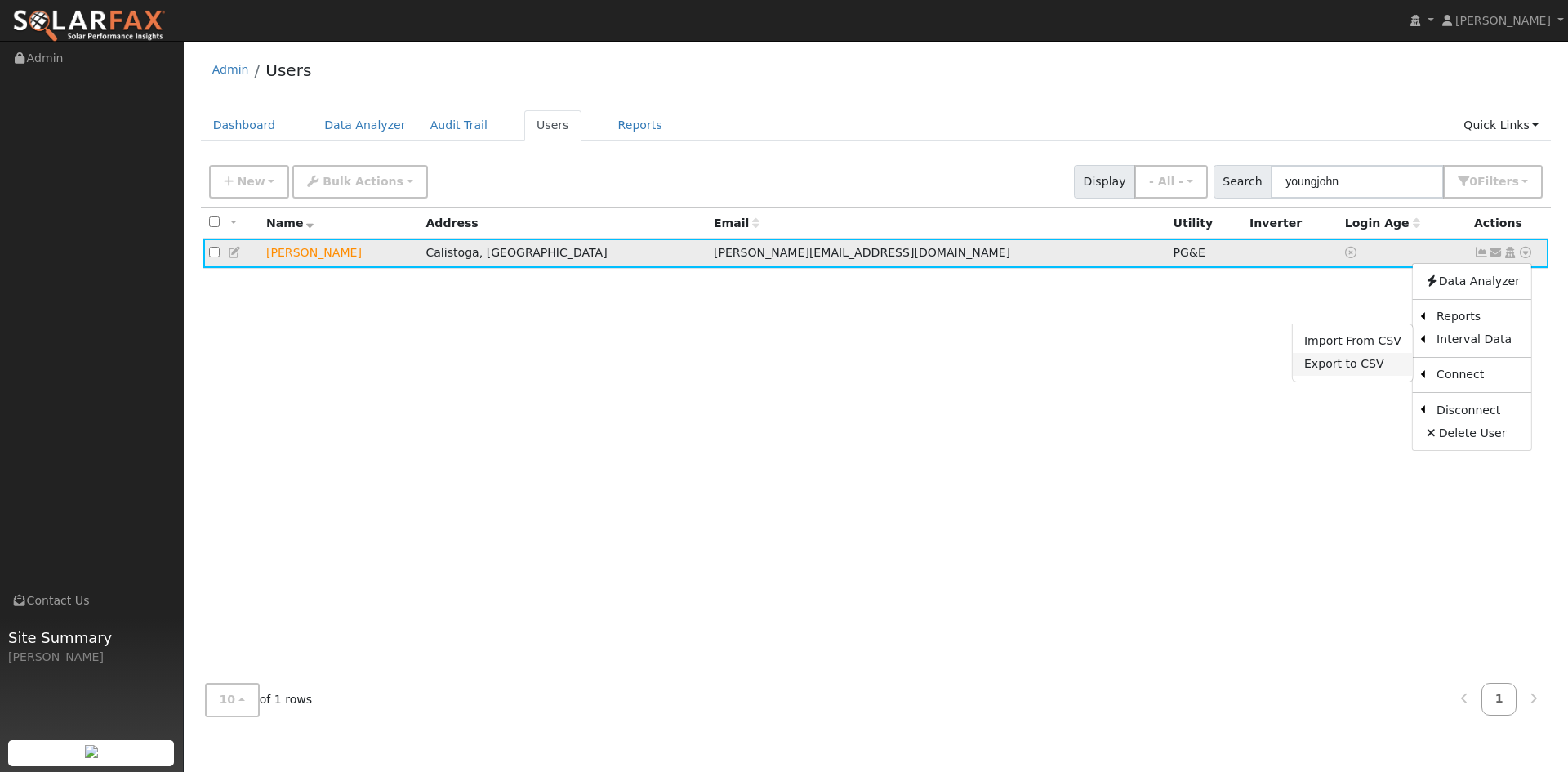
click at [1378, 370] on link "Export to CSV" at bounding box center [1353, 364] width 120 height 23
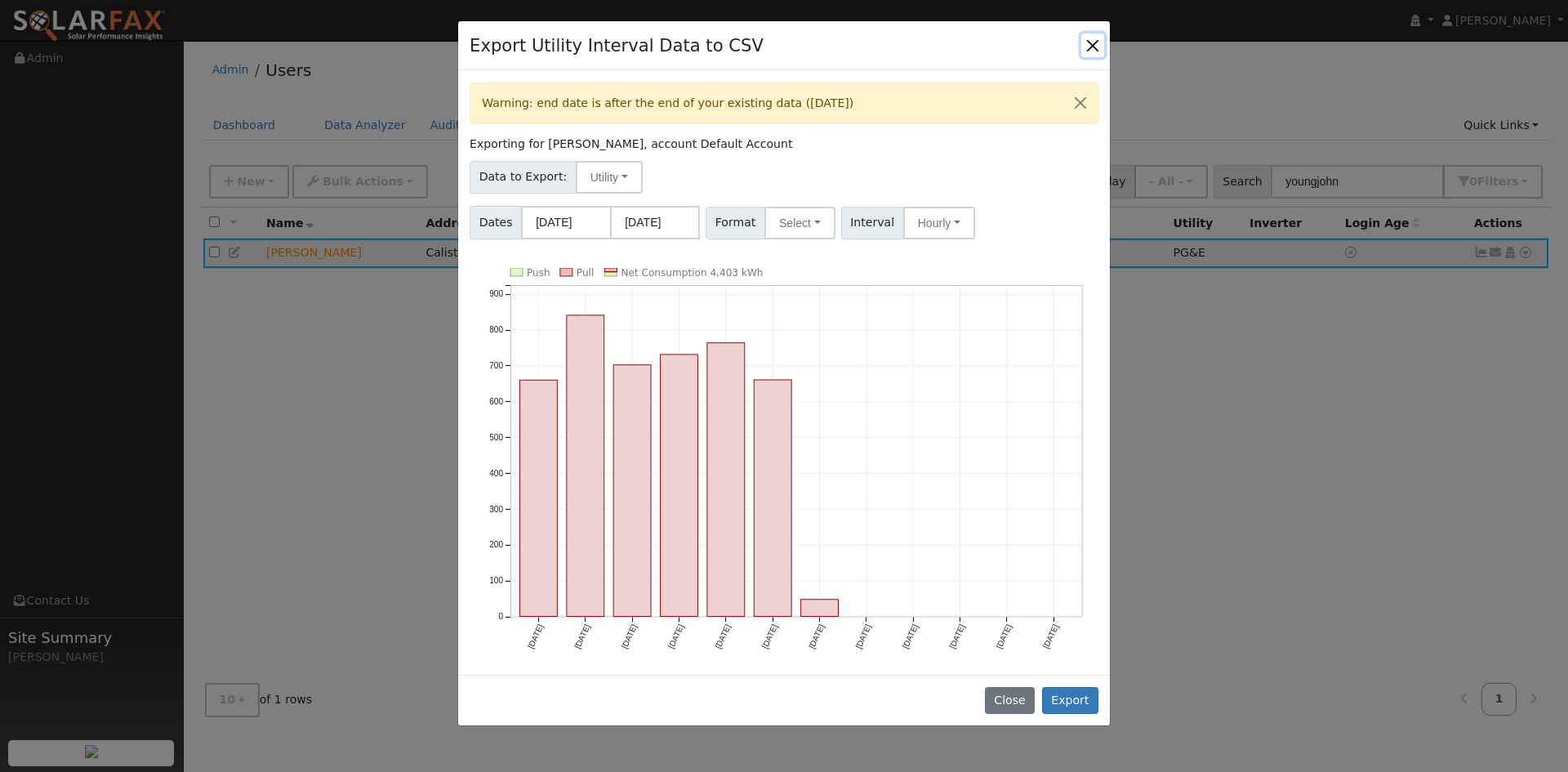
click at [1100, 38] on button "Close" at bounding box center [1093, 44] width 23 height 23
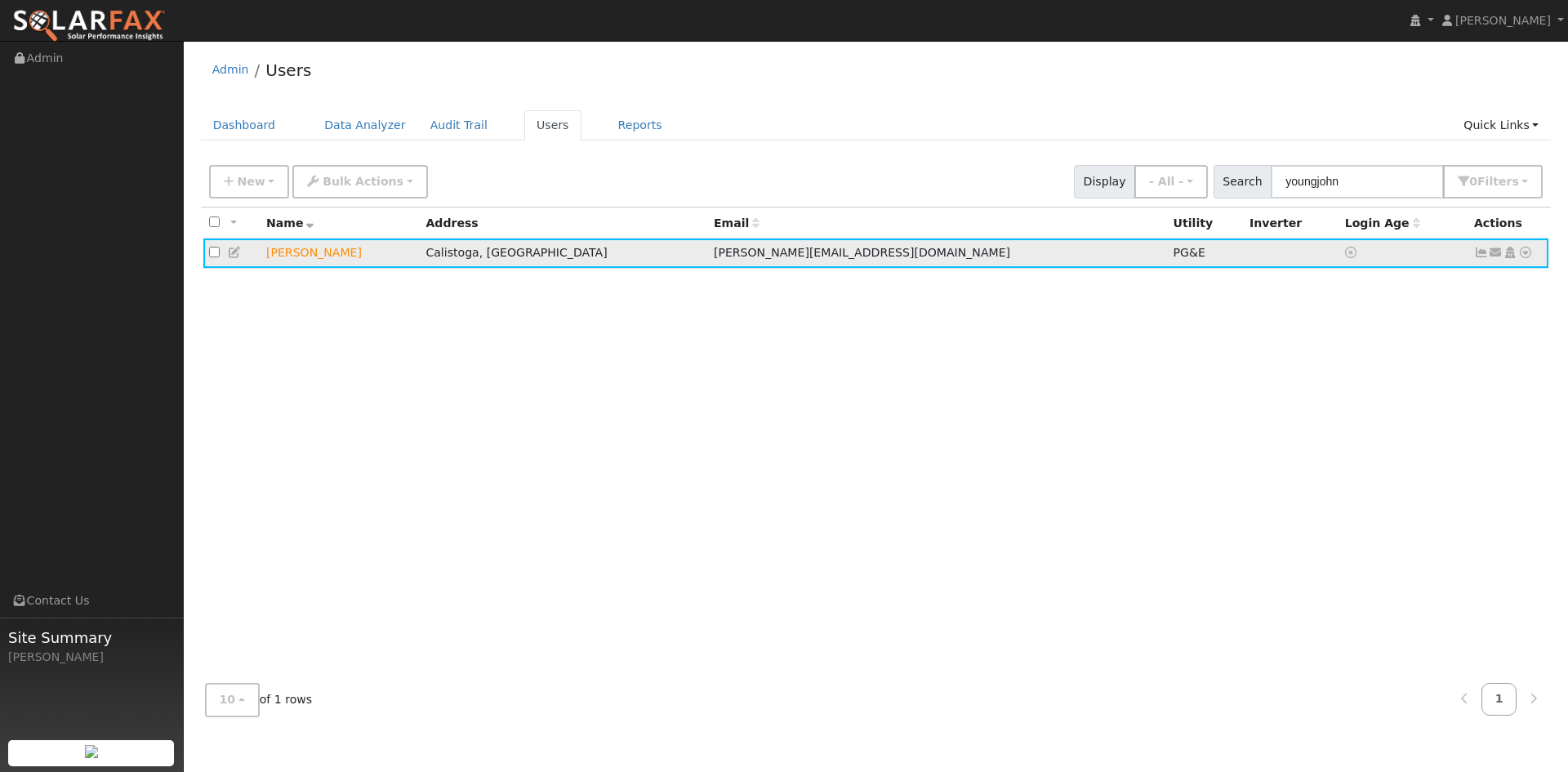
click at [1527, 256] on icon at bounding box center [1526, 252] width 15 height 11
click at [1202, 360] on div "All None All on page None on page Name Address Email Utility Inverter Login Age…" at bounding box center [877, 440] width 1351 height 464
